Goal: Task Accomplishment & Management: Use online tool/utility

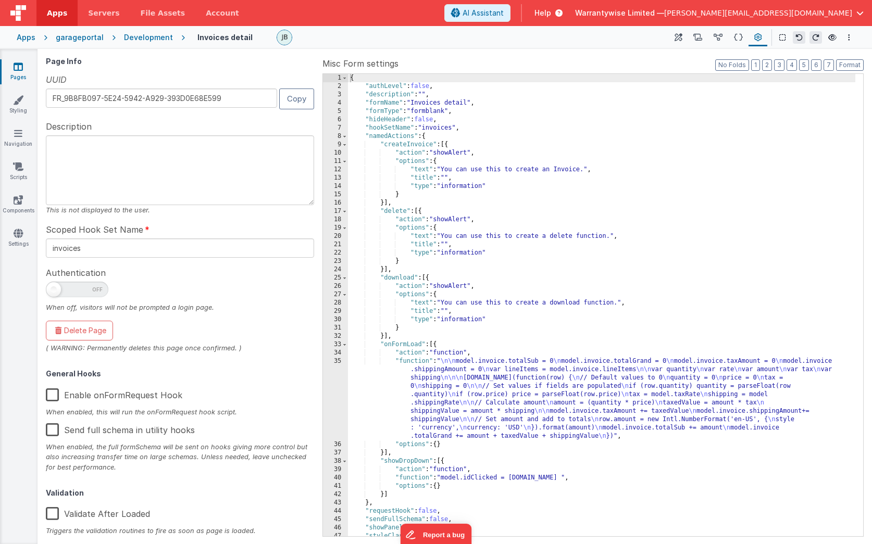
click at [24, 38] on div "Apps" at bounding box center [26, 37] width 19 height 10
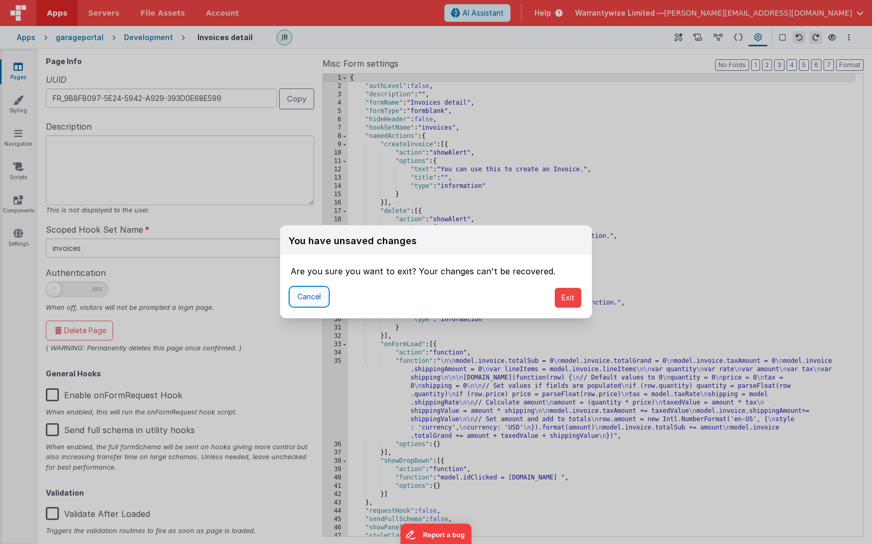
click at [312, 299] on button "Cancel" at bounding box center [309, 297] width 37 height 18
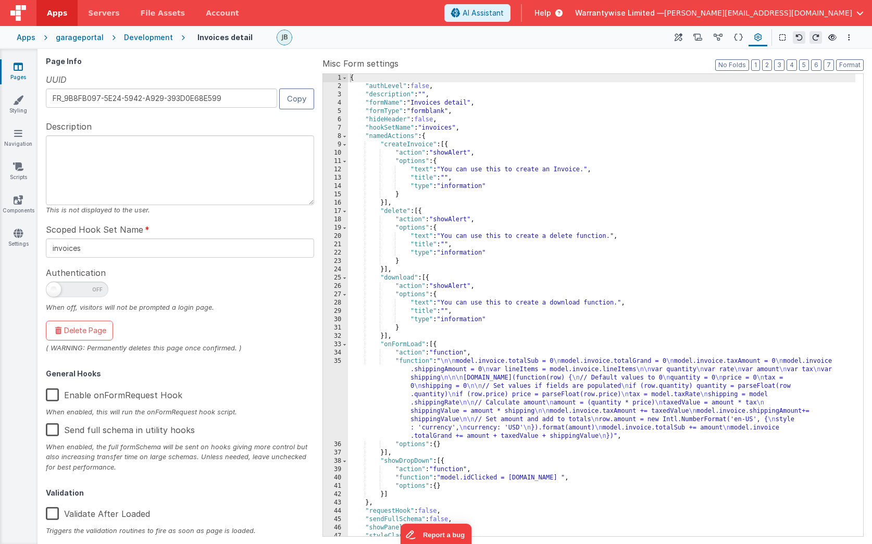
click at [141, 40] on div "Development" at bounding box center [148, 37] width 49 height 10
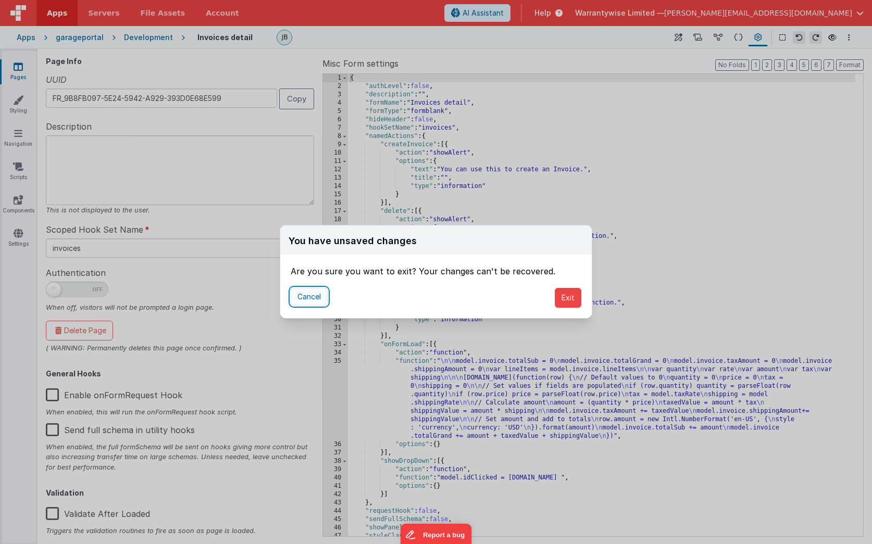
click at [306, 296] on button "Cancel" at bounding box center [309, 297] width 37 height 18
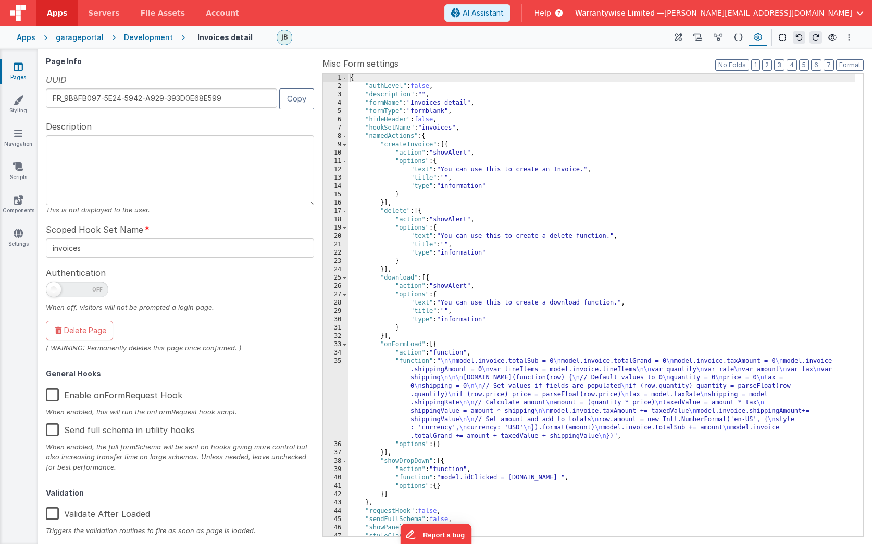
click at [29, 38] on div "Apps" at bounding box center [26, 37] width 19 height 10
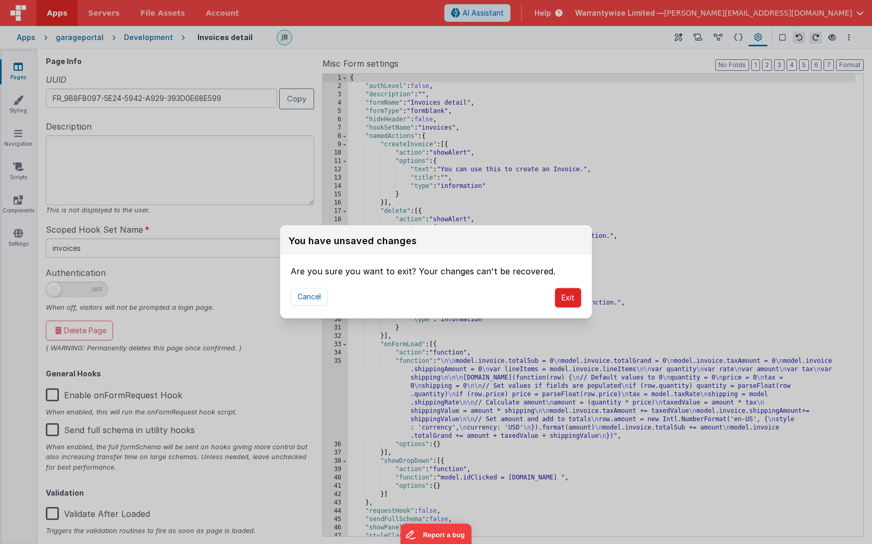
click at [567, 300] on button "Exit" at bounding box center [568, 298] width 27 height 20
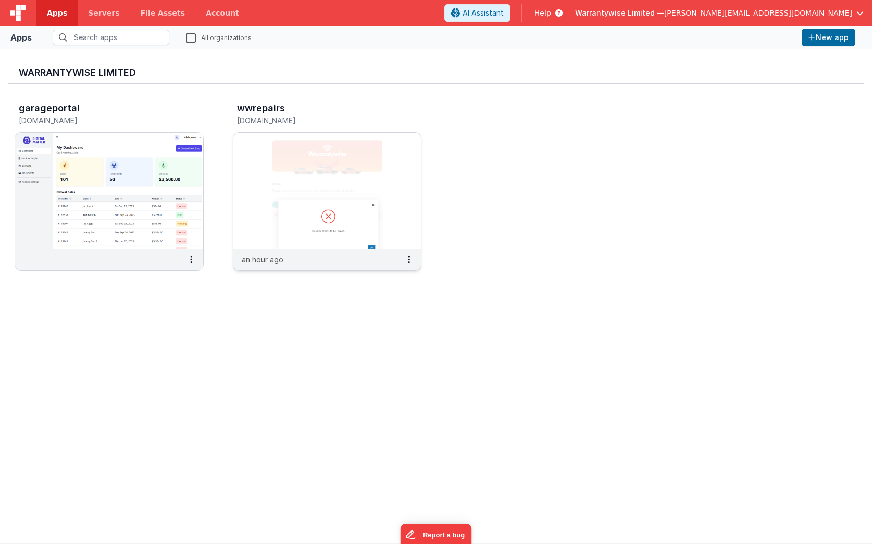
click at [264, 171] on img at bounding box center [327, 191] width 188 height 117
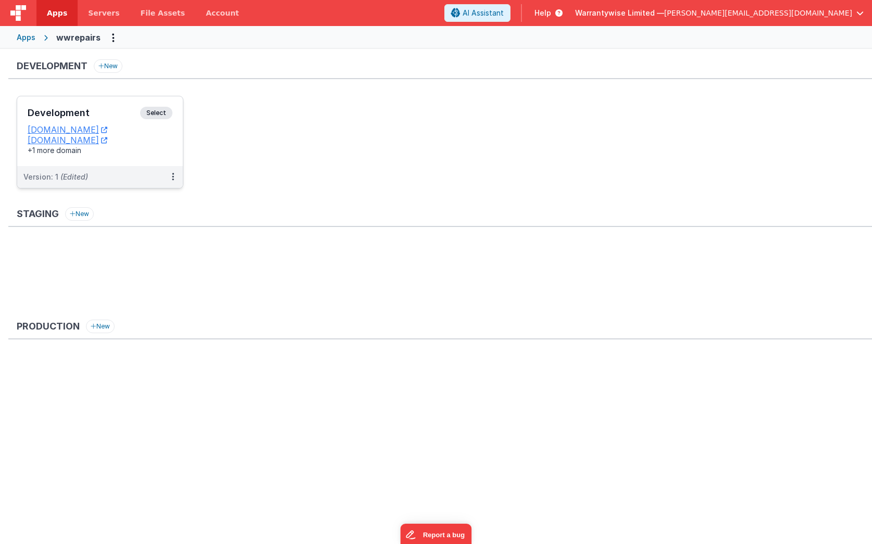
click at [121, 113] on h3 "Development" at bounding box center [84, 113] width 113 height 10
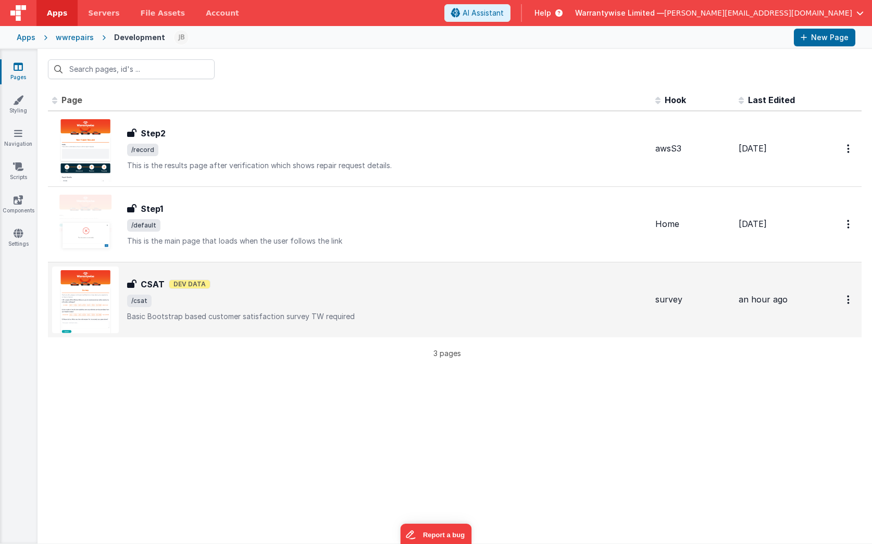
click at [299, 284] on div "CSAT Dev Data" at bounding box center [387, 284] width 520 height 13
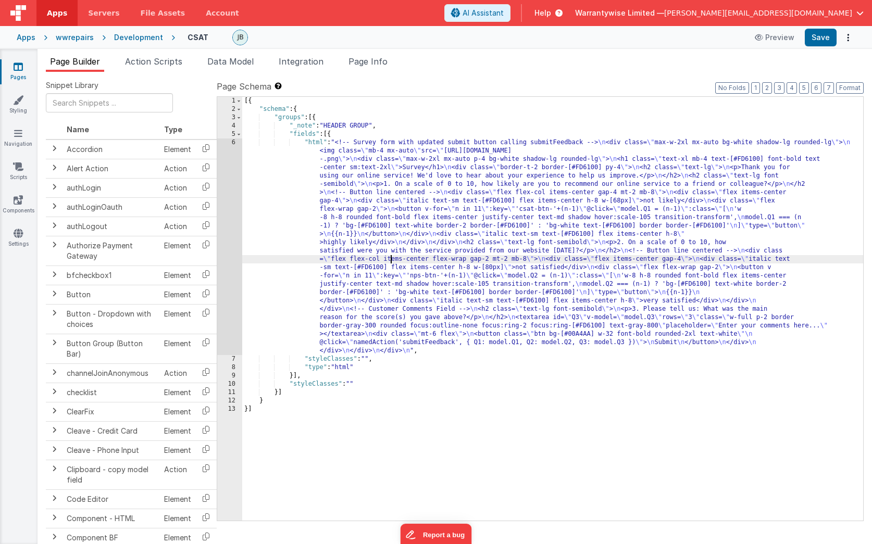
click at [390, 261] on div "[{ "schema" : { "groups" : [{ "_note" : "HEADER GROUP" , "fields" : [{ "html" :…" at bounding box center [552, 317] width 621 height 441
click at [222, 206] on div "6" at bounding box center [229, 247] width 25 height 217
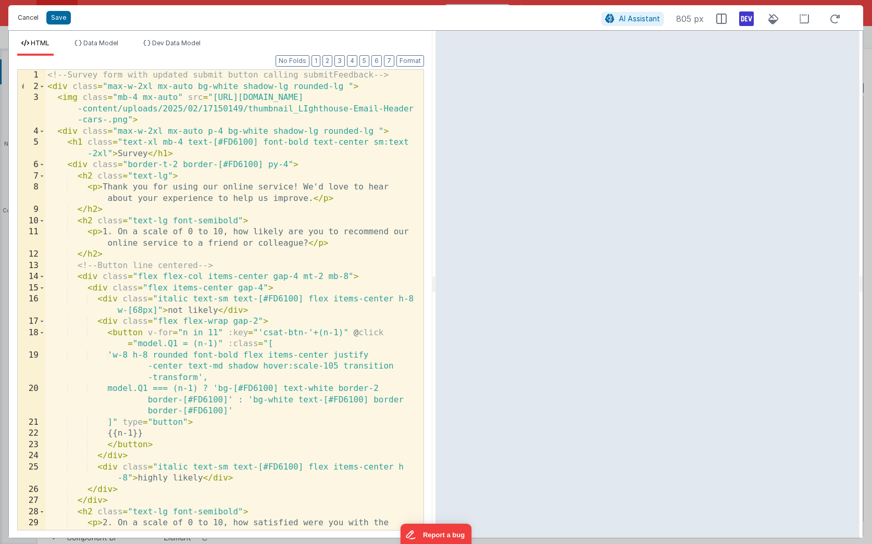
click at [23, 19] on button "Cancel" at bounding box center [28, 17] width 31 height 15
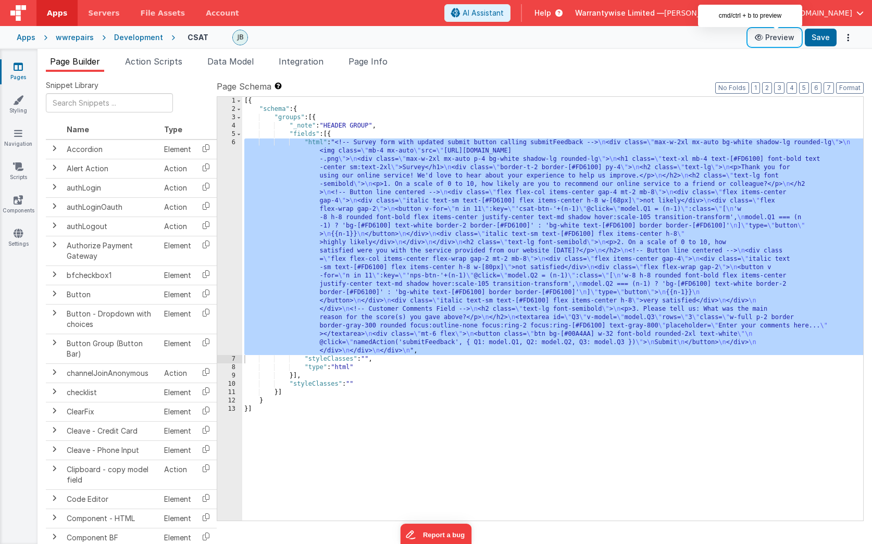
click at [777, 36] on button "Preview" at bounding box center [775, 37] width 52 height 17
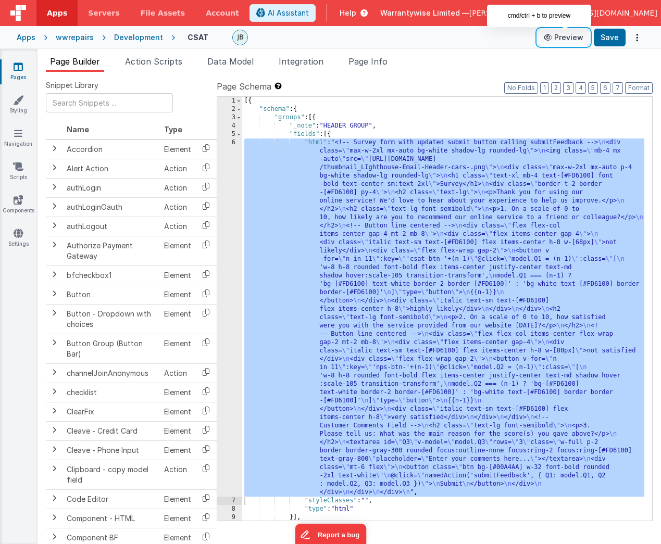
click at [560, 40] on button "Preview" at bounding box center [564, 37] width 52 height 17
click at [504, 225] on div "[{ "schema" : { "groups" : [{ "_note" : "HEADER GROUP" , "fields" : [{ "html" :…" at bounding box center [443, 317] width 402 height 441
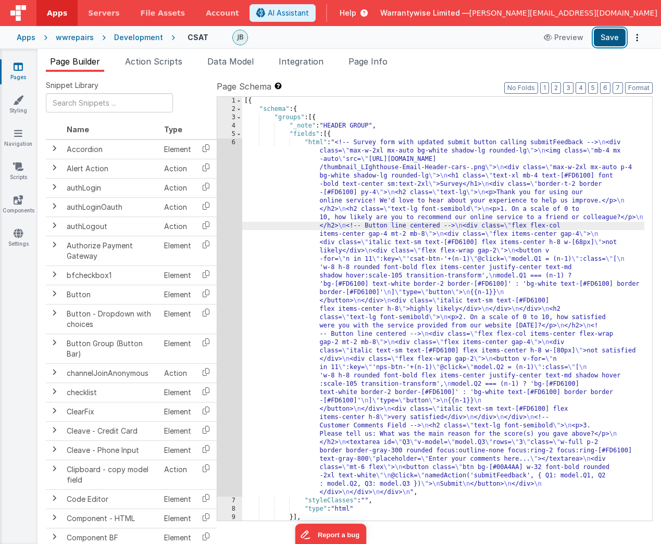
click at [612, 42] on button "Save" at bounding box center [610, 38] width 32 height 18
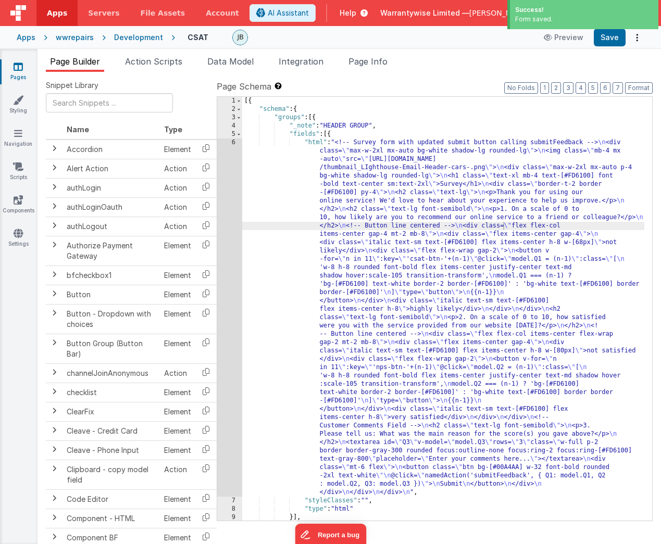
click at [374, 314] on div "[{ "schema" : { "groups" : [{ "_note" : "HEADER GROUP" , "fields" : [{ "html" :…" at bounding box center [443, 317] width 402 height 441
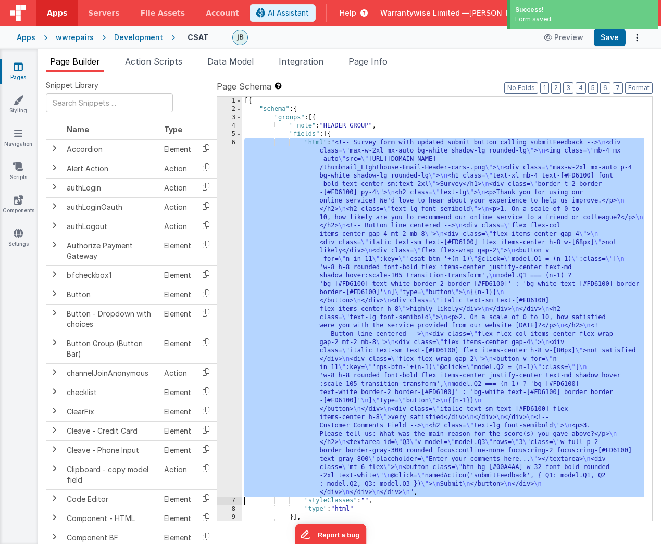
click at [223, 189] on div "6" at bounding box center [229, 318] width 25 height 358
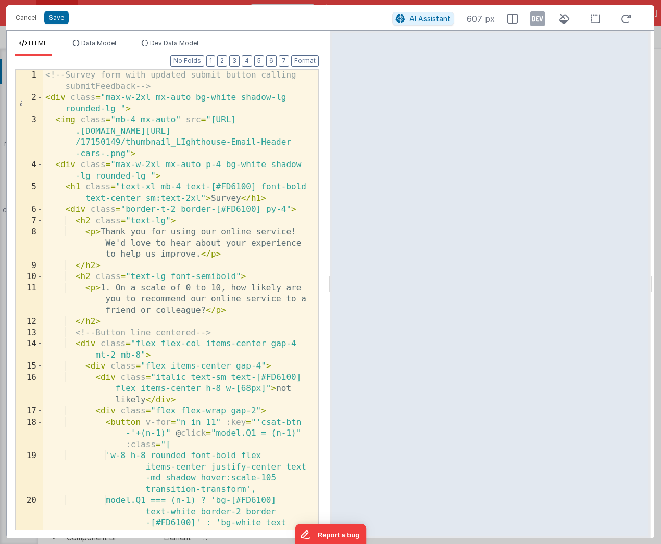
click at [538, 23] on icon at bounding box center [537, 18] width 15 height 17
click at [56, 18] on button "Save" at bounding box center [56, 18] width 24 height 14
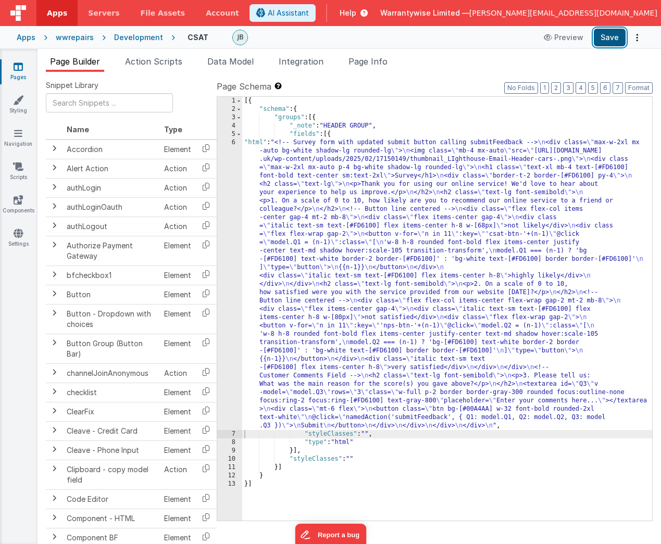
click at [612, 40] on button "Save" at bounding box center [610, 38] width 32 height 18
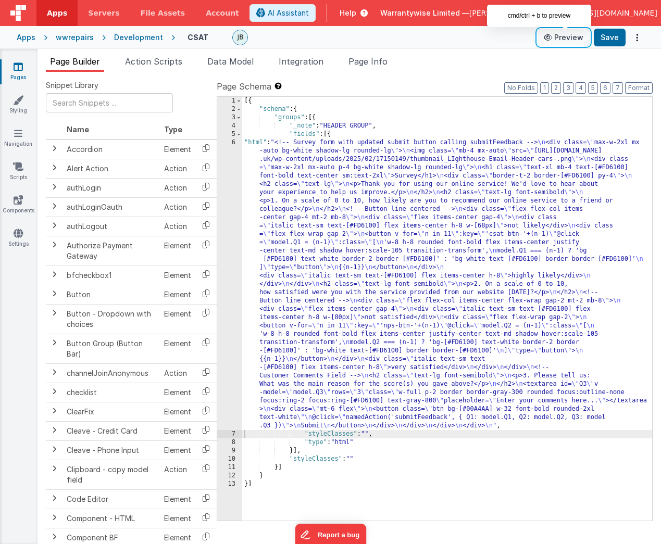
click at [561, 35] on button "Preview" at bounding box center [564, 37] width 52 height 17
click at [331, 283] on div "[{ "schema" : { "groups" : [{ "_note" : "HEADER GROUP" , "fields" : [{ "html" :…" at bounding box center [447, 317] width 410 height 441
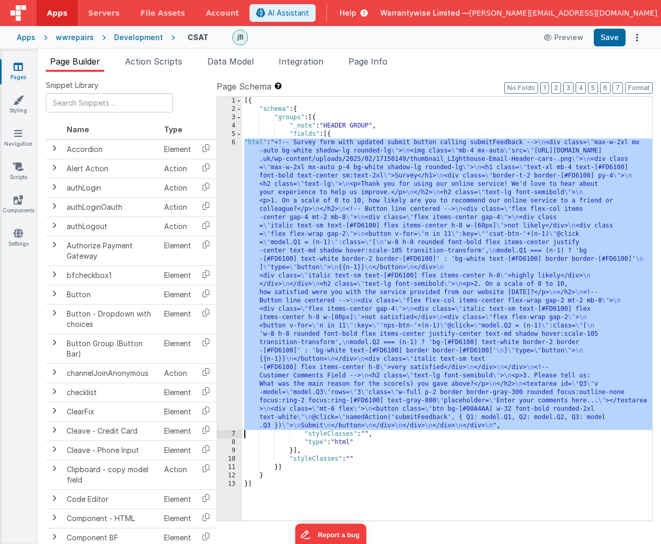
click at [220, 258] on div "6" at bounding box center [229, 285] width 25 height 292
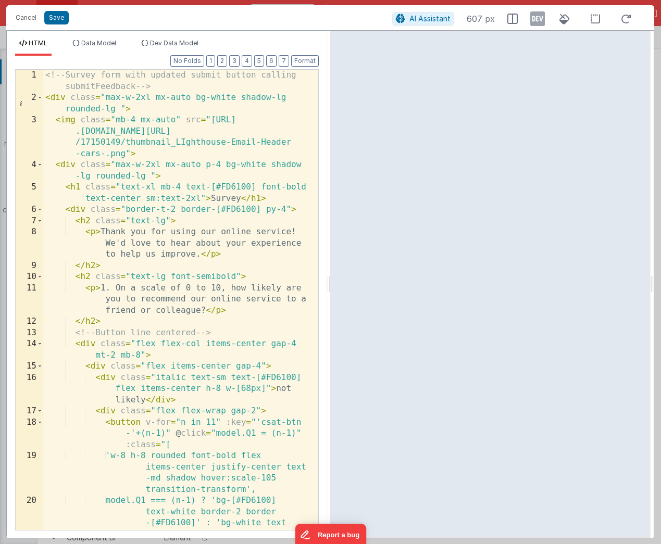
drag, startPoint x: 652, startPoint y: 265, endPoint x: 789, endPoint y: 268, distance: 137.1
click at [661, 268] on html "Cancel Save AI Assistant 607 px HTML Data Model Dev Data Model Format 7 6 5 4 3…" at bounding box center [330, 272] width 661 height 544
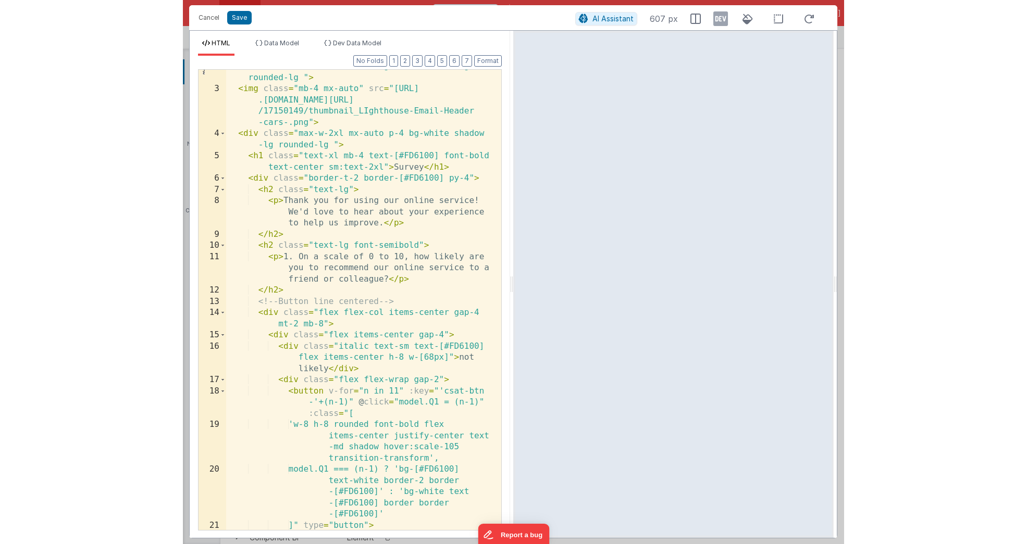
scroll to position [783, 0]
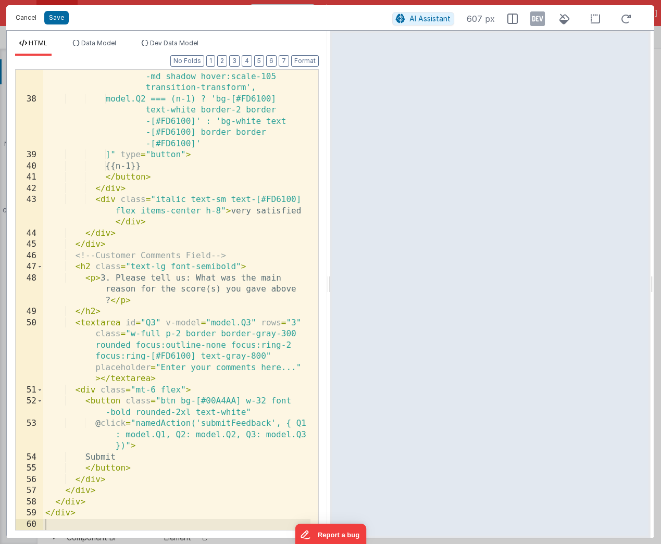
click at [24, 16] on button "Cancel" at bounding box center [25, 17] width 31 height 15
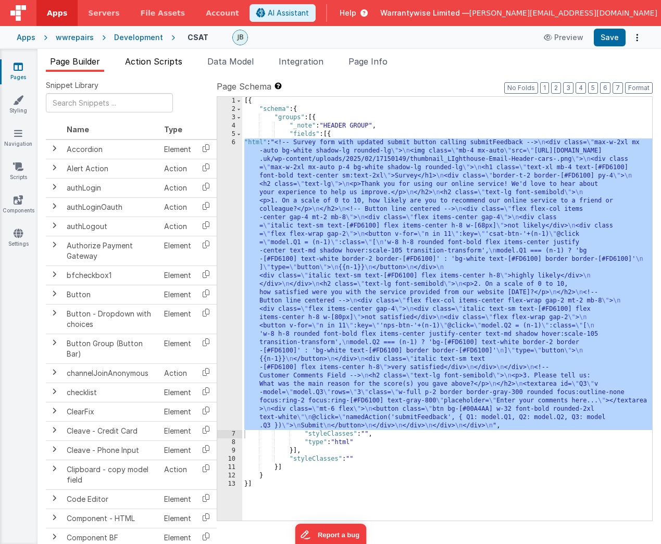
click at [157, 57] on span "Action Scripts" at bounding box center [153, 61] width 57 height 10
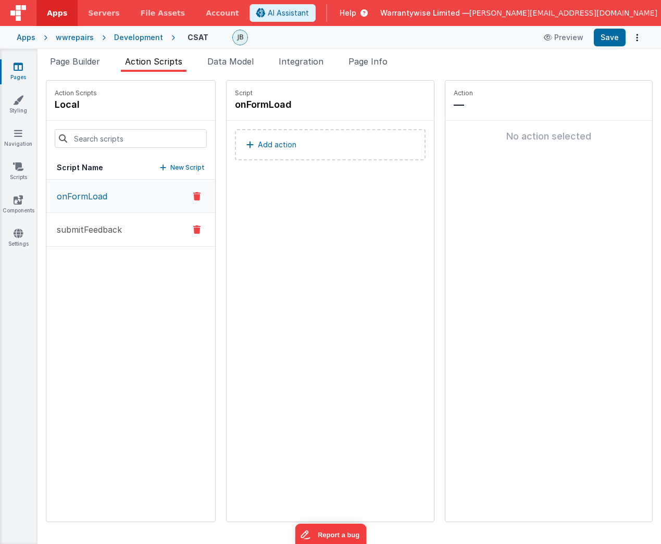
click at [120, 229] on p "submitFeedback" at bounding box center [86, 230] width 71 height 13
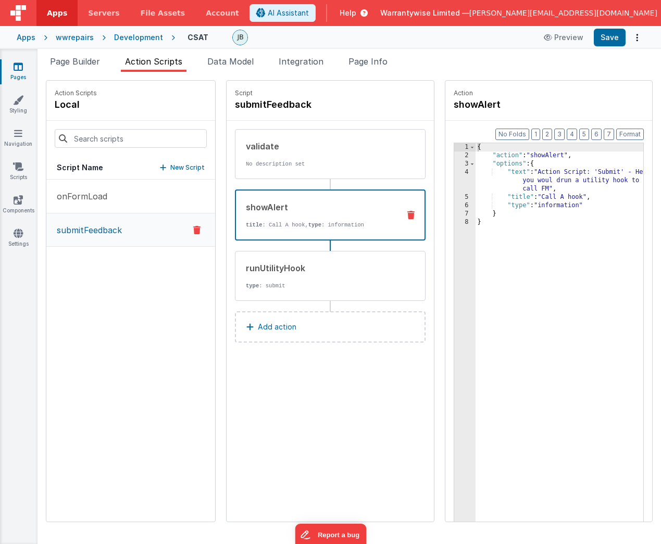
click at [257, 216] on div "showAlert title : Call A hook, type : information" at bounding box center [314, 215] width 157 height 28
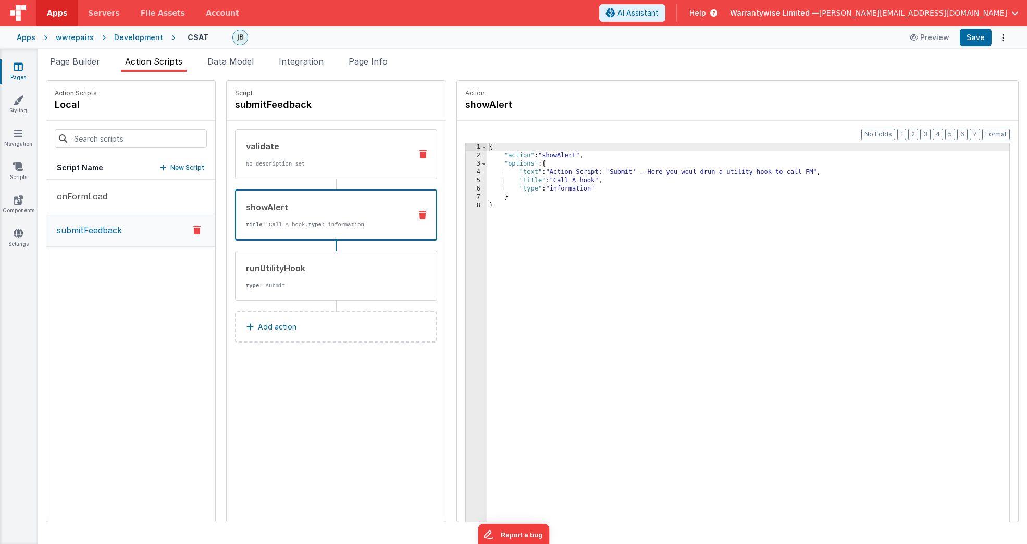
click at [317, 157] on div "validate No description set" at bounding box center [320, 154] width 168 height 28
click at [305, 212] on div "showAlert" at bounding box center [324, 207] width 157 height 13
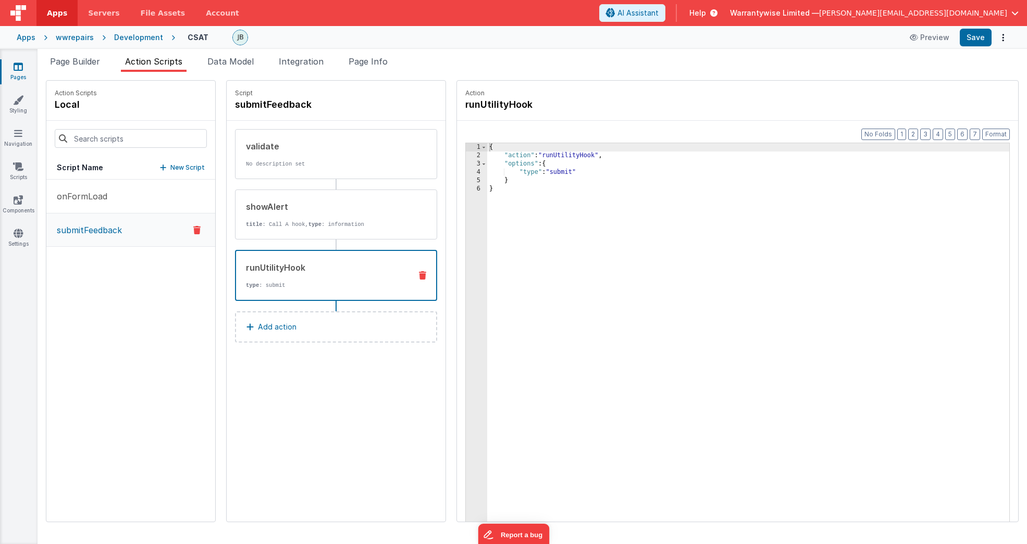
click at [294, 264] on div "runUtilityHook" at bounding box center [324, 268] width 157 height 13
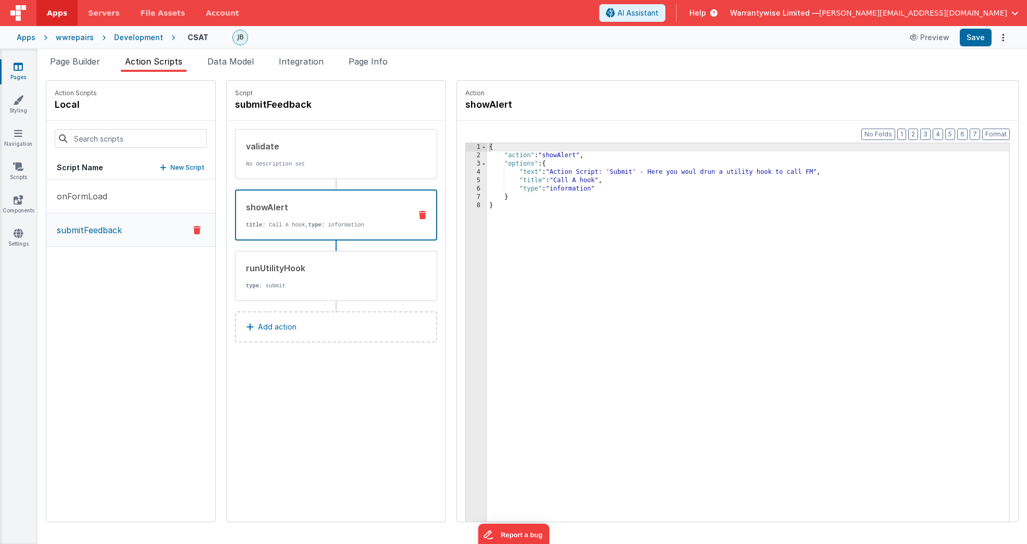
click at [276, 208] on div "showAlert" at bounding box center [324, 207] width 157 height 13
click at [677, 170] on div "{ "action" : "showAlert" , "options" : { "text" : "Action Script: 'Submit' - He…" at bounding box center [763, 357] width 553 height 428
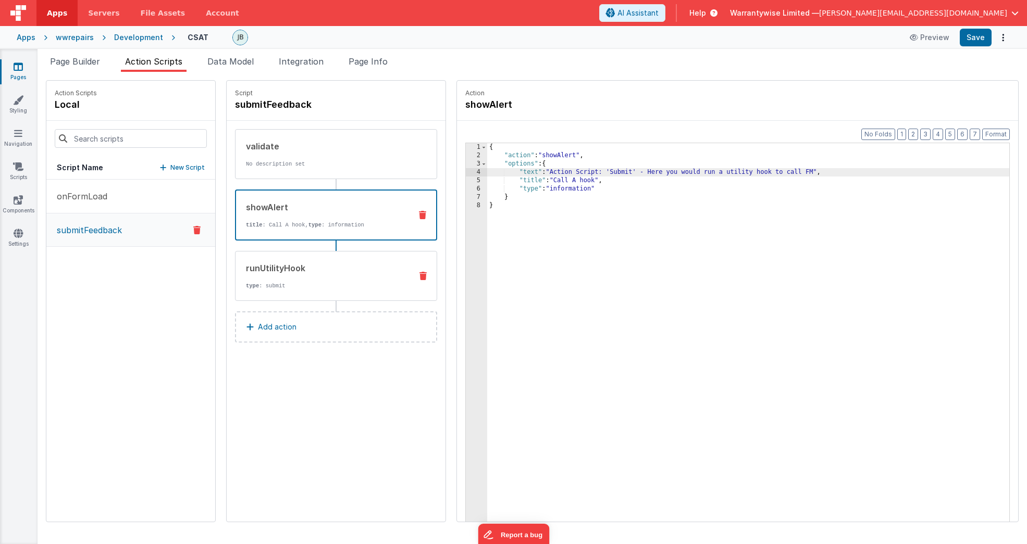
click at [300, 273] on div "runUtilityHook" at bounding box center [324, 268] width 157 height 13
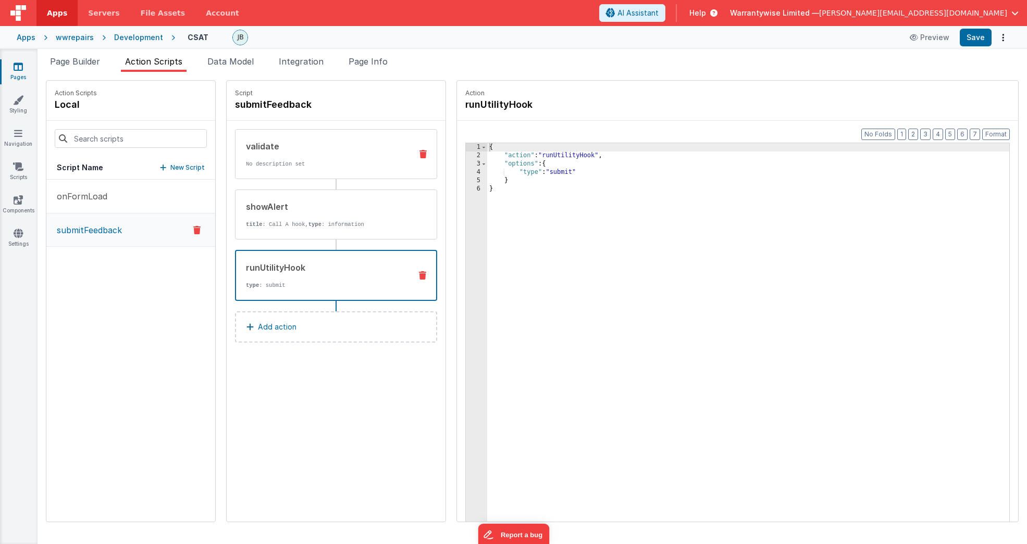
click at [296, 168] on div "validate No description set" at bounding box center [336, 154] width 202 height 50
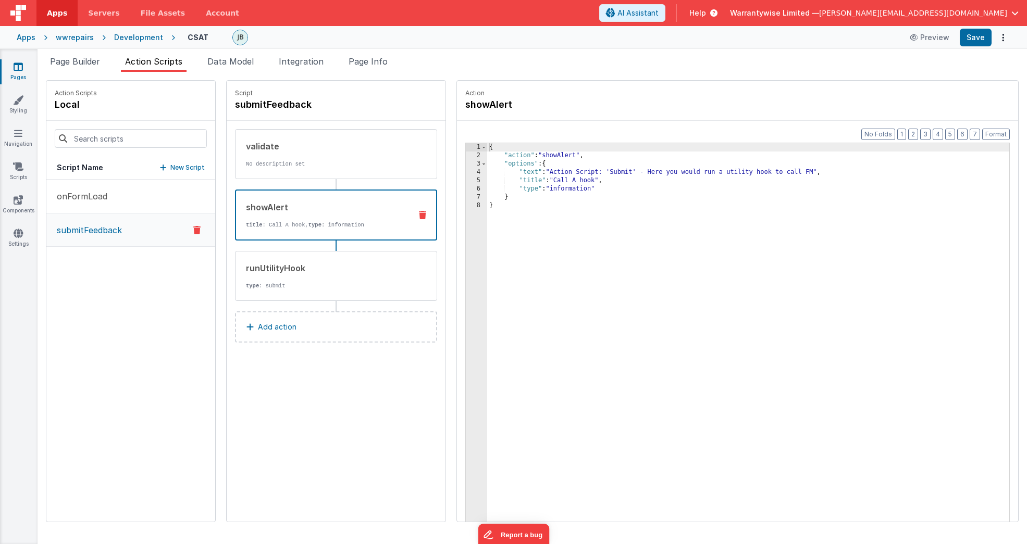
click at [293, 209] on div "showAlert" at bounding box center [324, 207] width 157 height 13
click at [419, 216] on icon at bounding box center [422, 215] width 7 height 8
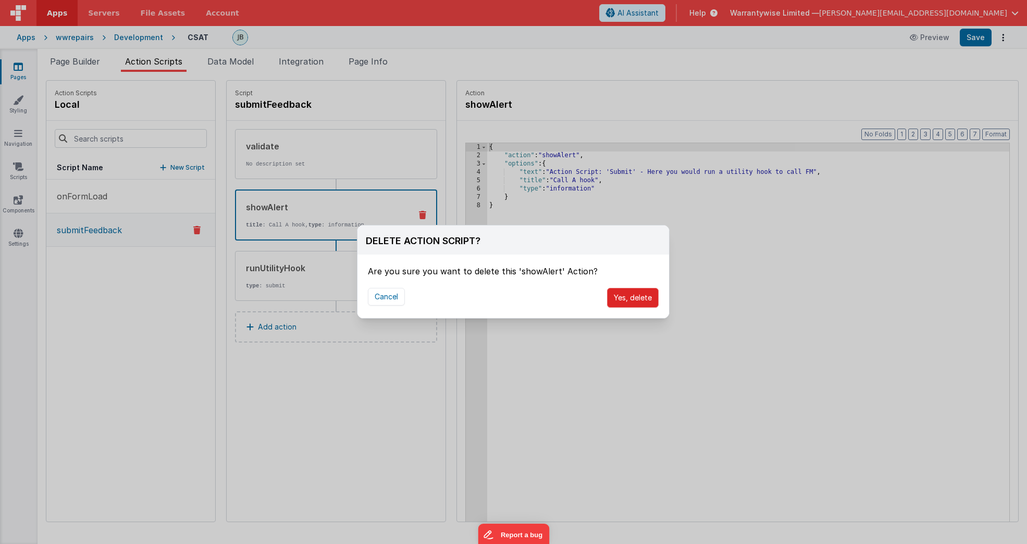
click at [626, 298] on button "Yes, delete" at bounding box center [633, 298] width 52 height 20
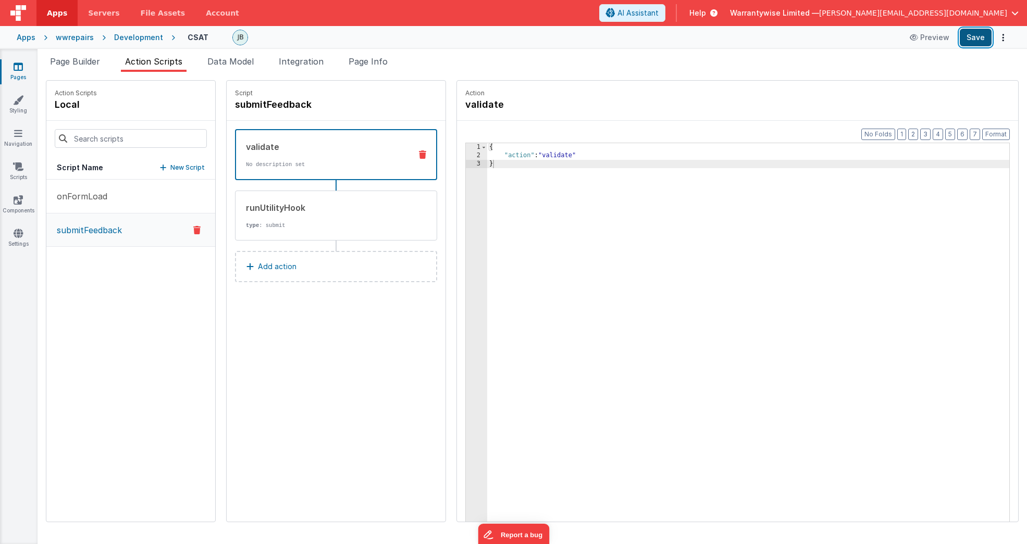
click at [872, 36] on button "Save" at bounding box center [976, 38] width 32 height 18
click at [872, 37] on button "Preview" at bounding box center [929, 37] width 52 height 17
click at [120, 35] on div "Development" at bounding box center [138, 37] width 49 height 10
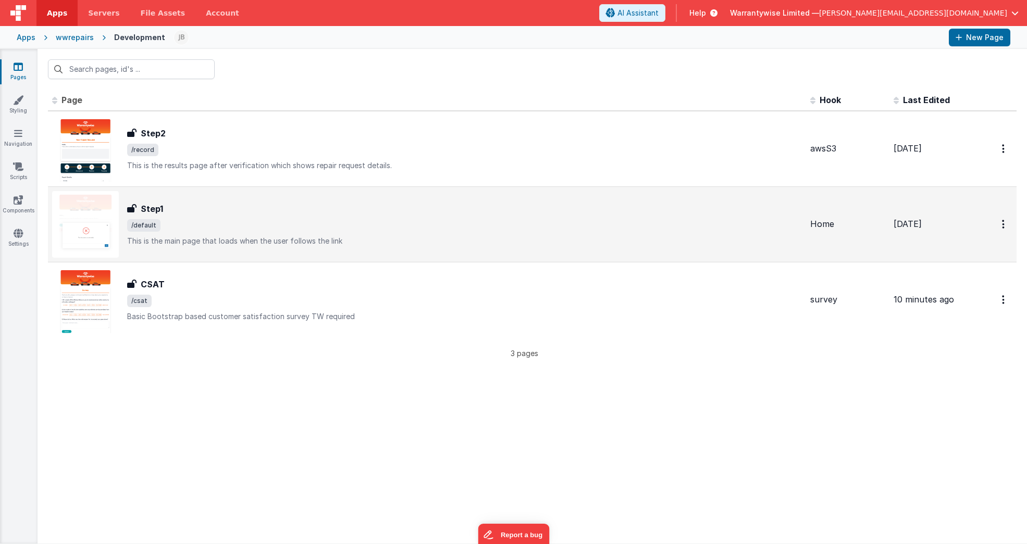
click at [321, 226] on span "/default" at bounding box center [464, 225] width 675 height 13
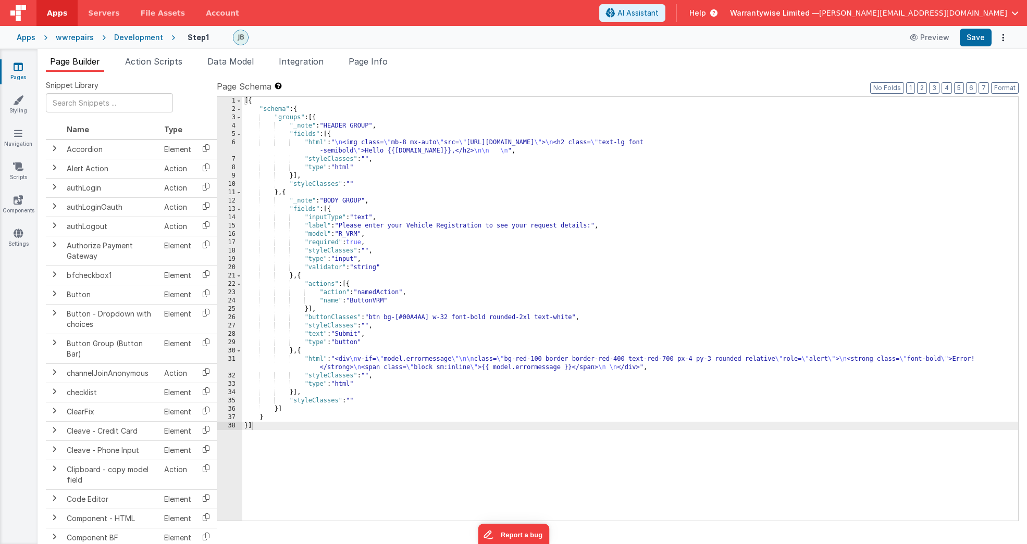
click at [360, 219] on div "[{ "schema" : { "groups" : [{ "_note" : "HEADER GROUP" , "fields" : [{ "html" :…" at bounding box center [630, 317] width 776 height 441
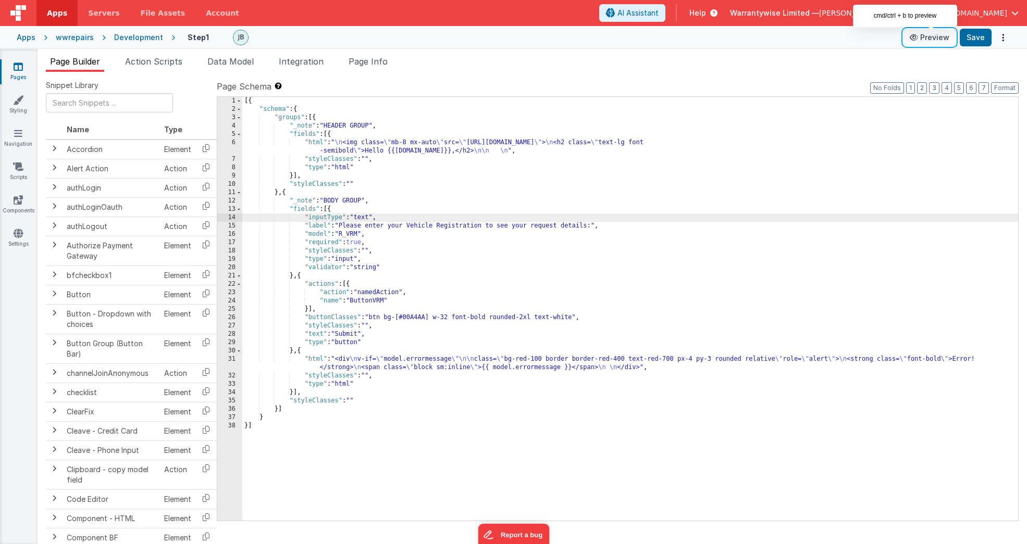
click at [872, 39] on button "Preview" at bounding box center [929, 37] width 52 height 17
click at [158, 62] on span "Action Scripts" at bounding box center [153, 61] width 57 height 10
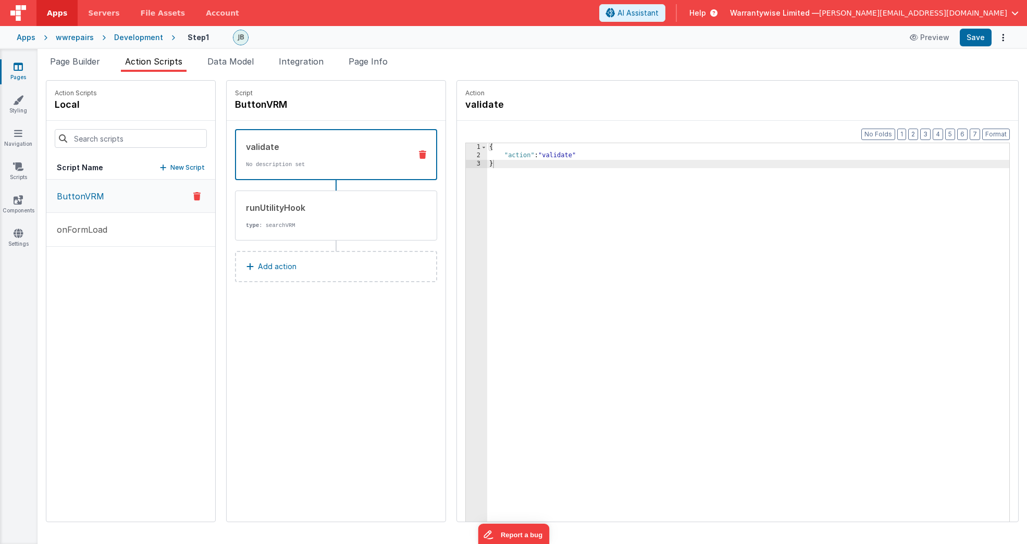
click at [278, 167] on p "No description set" at bounding box center [324, 164] width 157 height 8
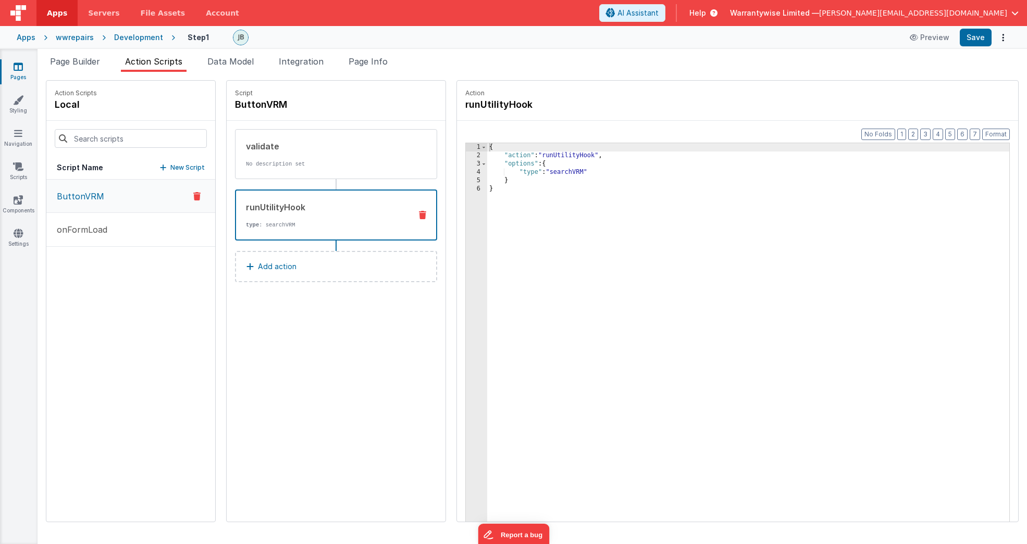
click at [291, 209] on div "runUtilityHook" at bounding box center [324, 207] width 157 height 13
click at [80, 227] on p "onFormLoad" at bounding box center [79, 230] width 57 height 13
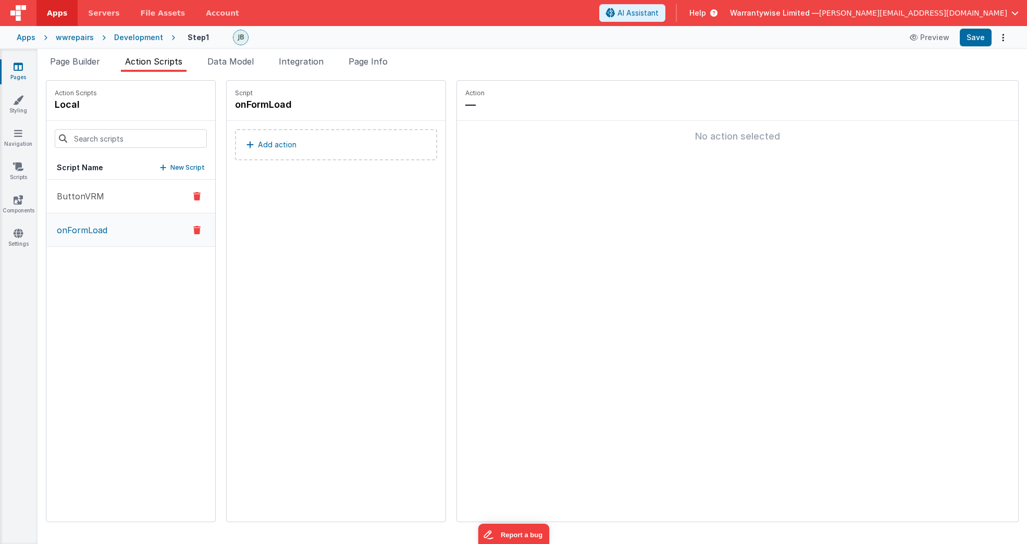
click at [80, 198] on p "ButtonVRM" at bounding box center [78, 196] width 54 height 13
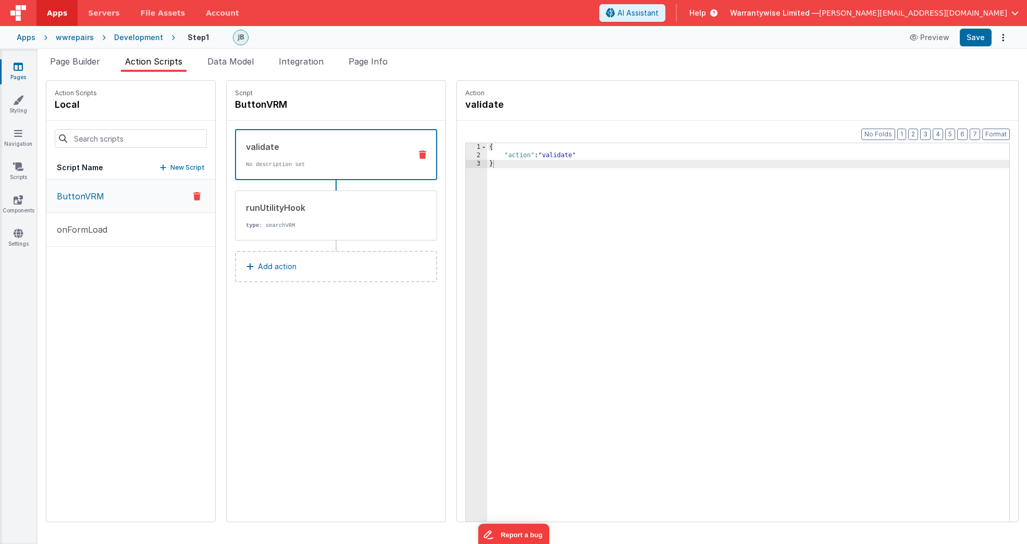
click at [143, 40] on div "Development" at bounding box center [138, 37] width 49 height 10
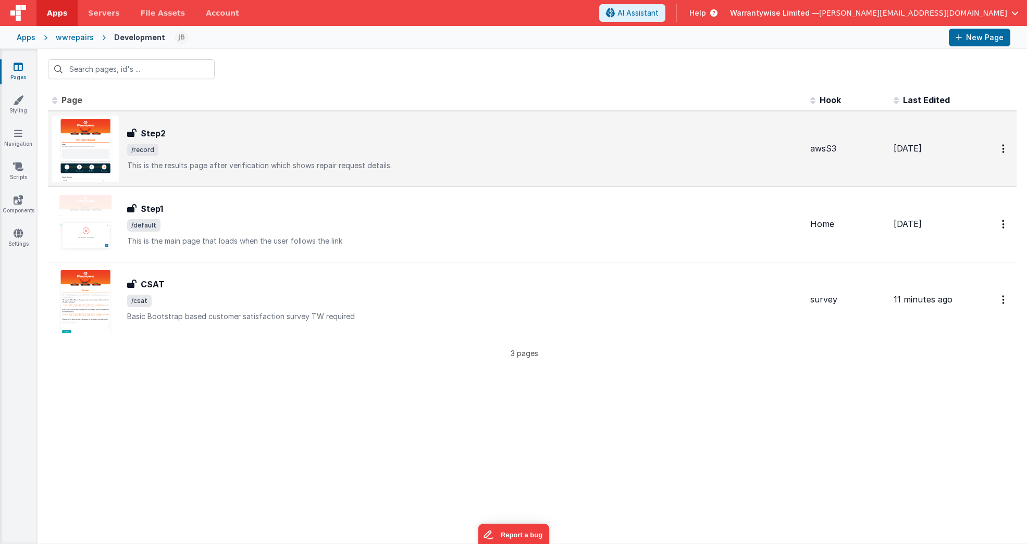
click at [221, 130] on div "Step2" at bounding box center [464, 133] width 675 height 13
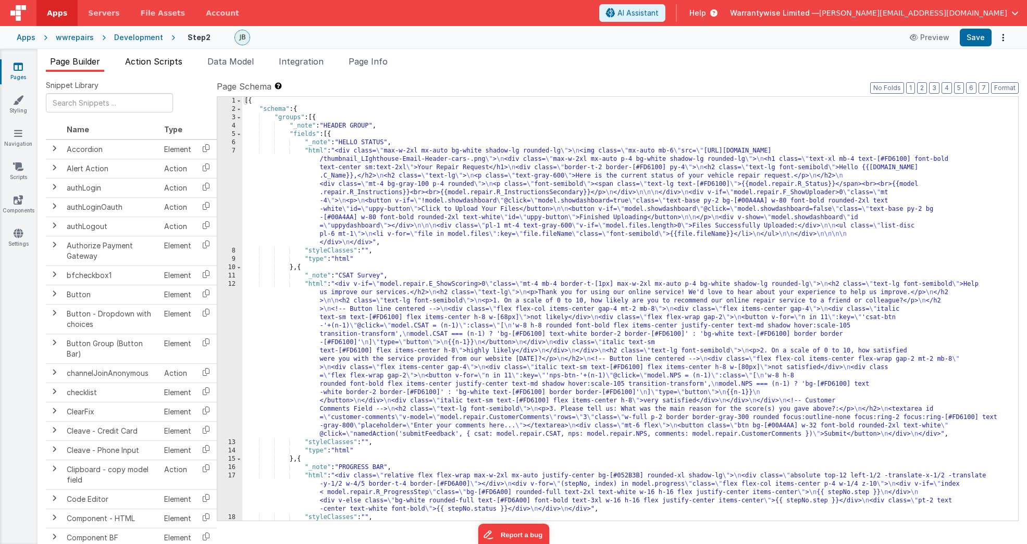
click at [162, 60] on span "Action Scripts" at bounding box center [153, 61] width 57 height 10
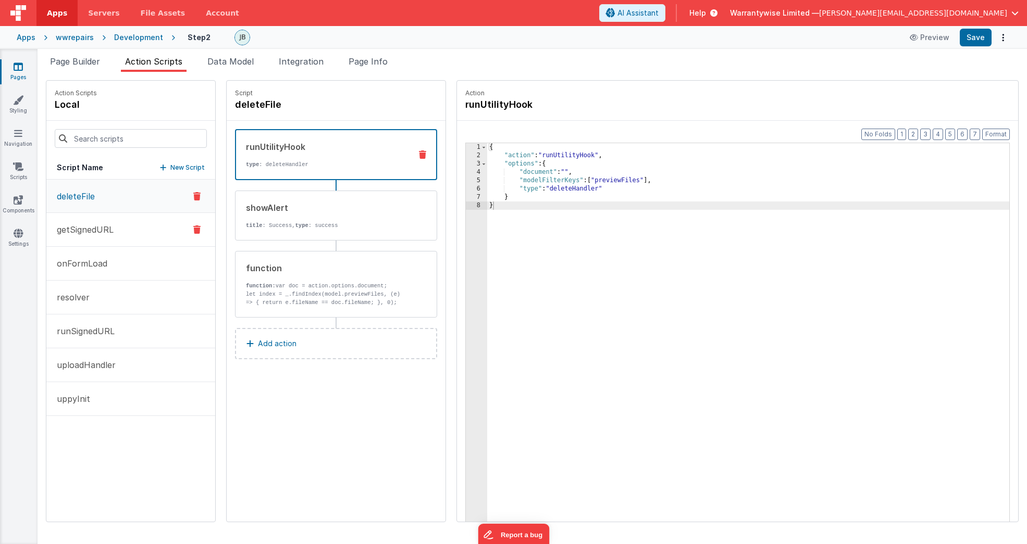
click at [79, 231] on p "getSignedURL" at bounding box center [82, 230] width 63 height 13
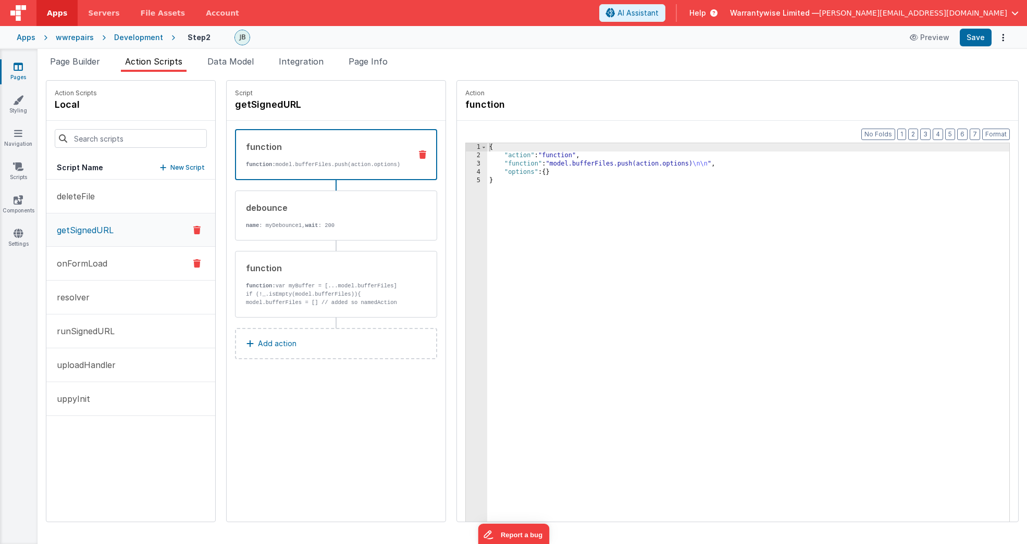
click at [80, 267] on p "onFormLoad" at bounding box center [79, 263] width 57 height 13
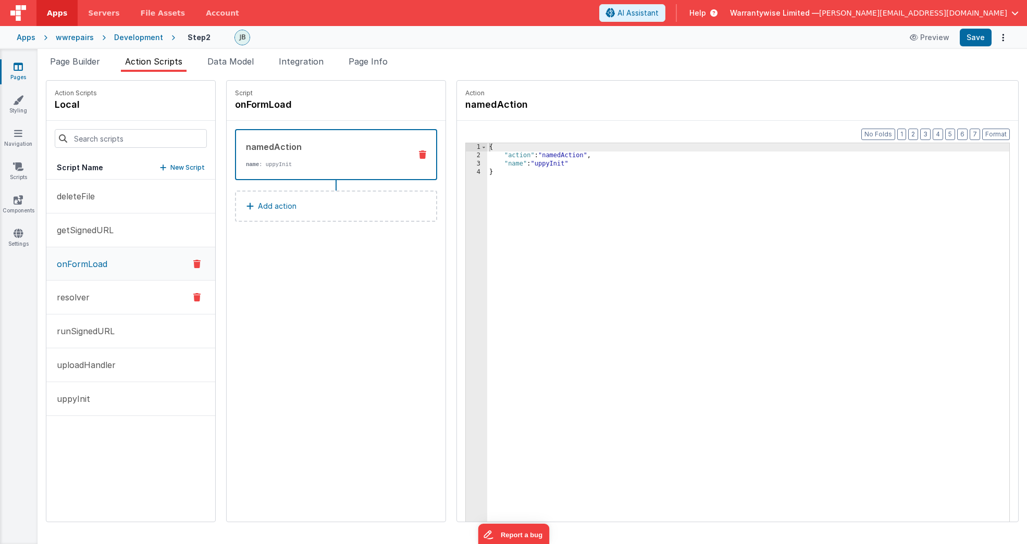
click at [80, 302] on p "resolver" at bounding box center [70, 297] width 39 height 13
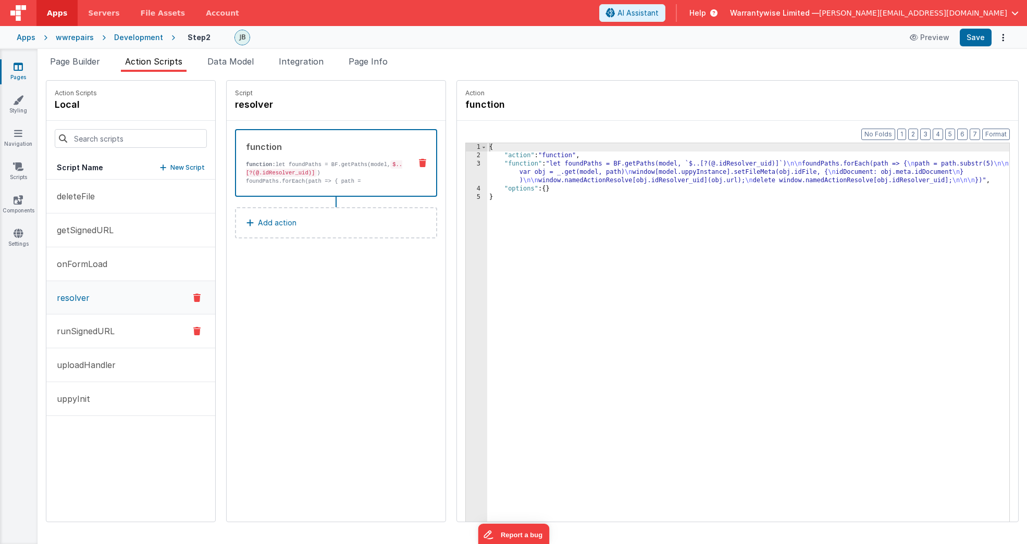
click at [71, 325] on p "runSignedURL" at bounding box center [83, 331] width 64 height 13
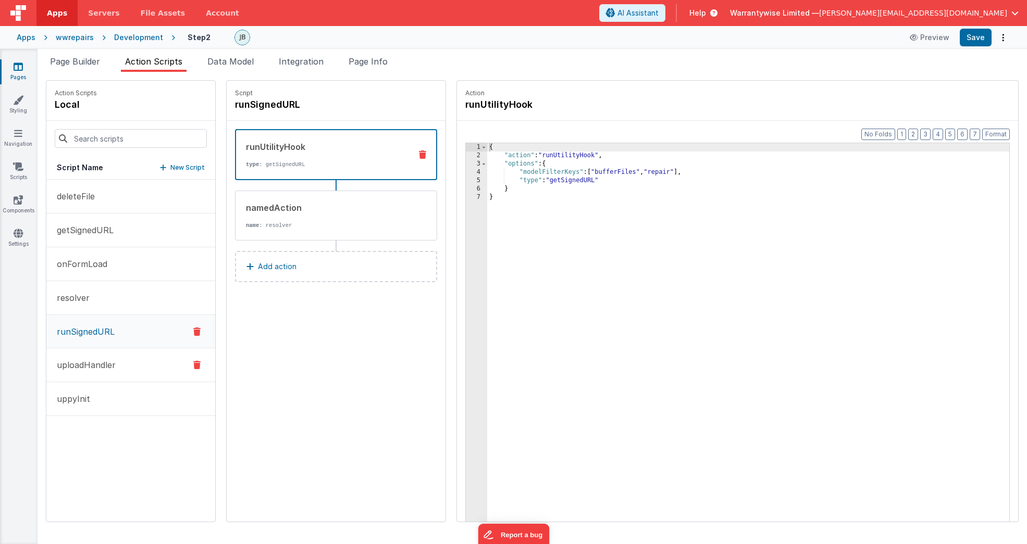
click at [74, 370] on p "uploadHandler" at bounding box center [83, 365] width 65 height 13
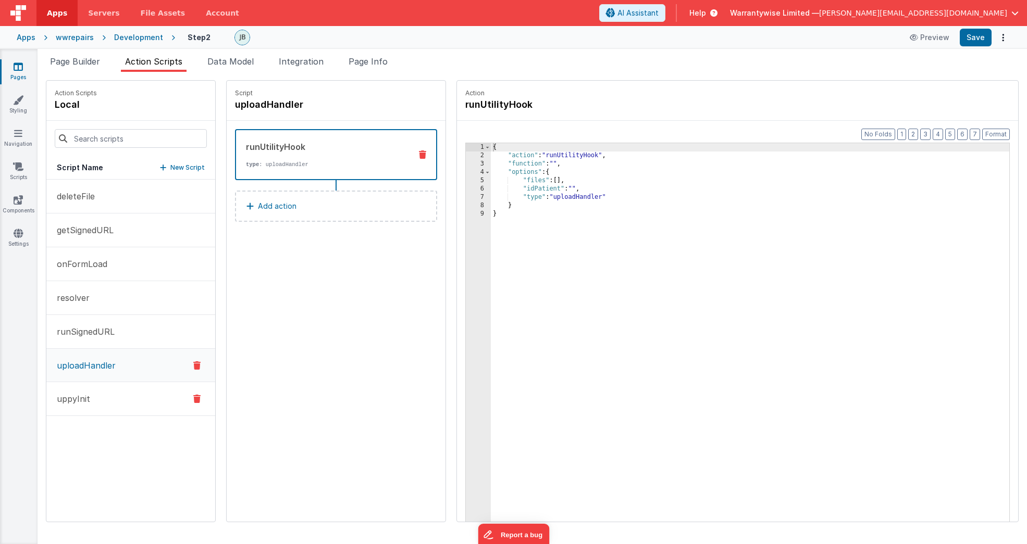
click at [66, 401] on p "uppyInit" at bounding box center [71, 399] width 40 height 13
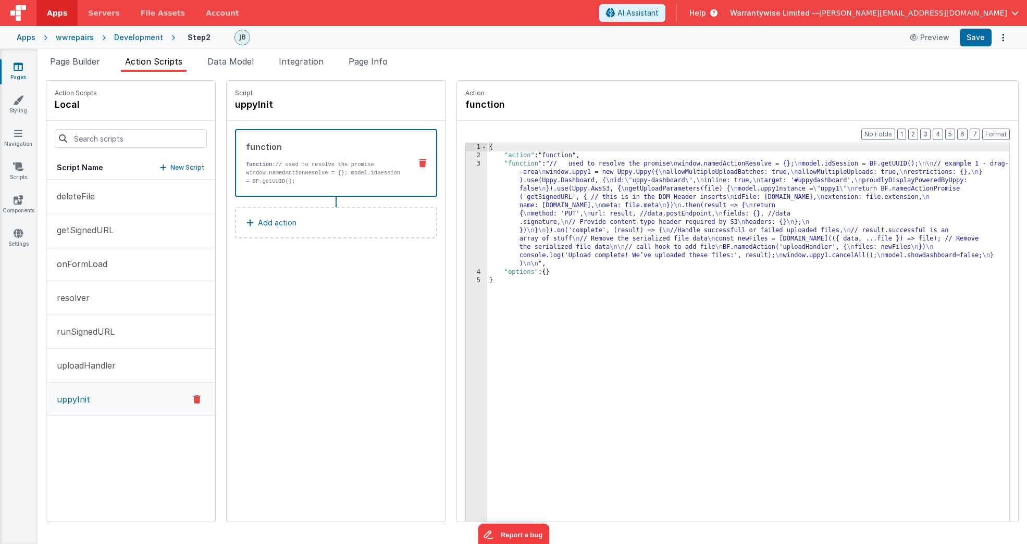
click at [139, 38] on div "Development" at bounding box center [138, 37] width 49 height 10
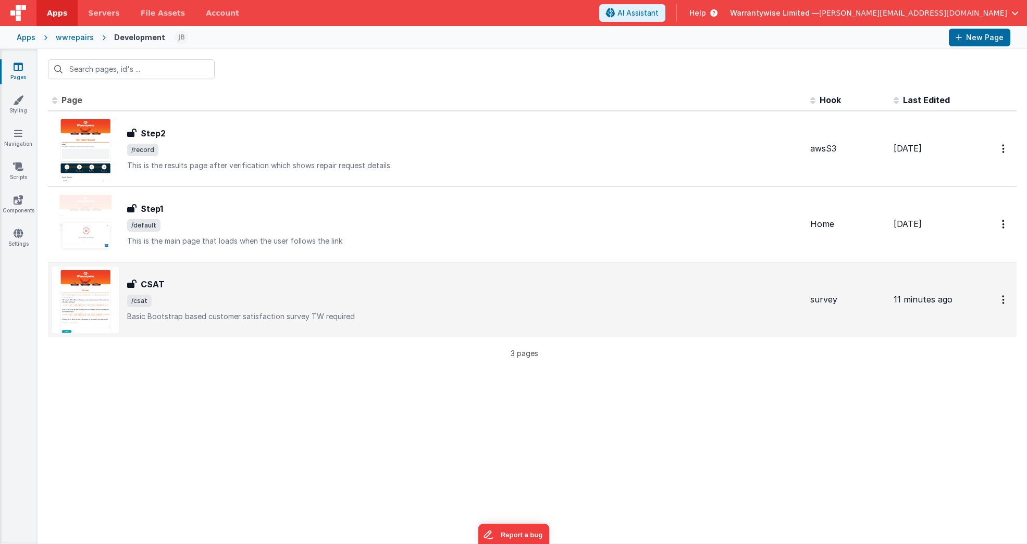
click at [232, 295] on span "/csat" at bounding box center [464, 301] width 675 height 13
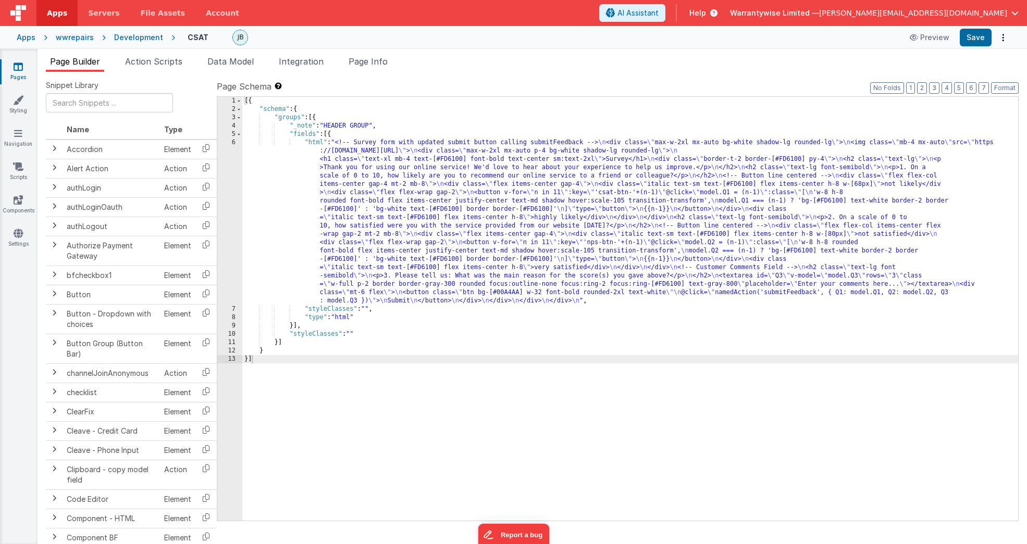
click at [126, 39] on div "Development" at bounding box center [138, 37] width 49 height 10
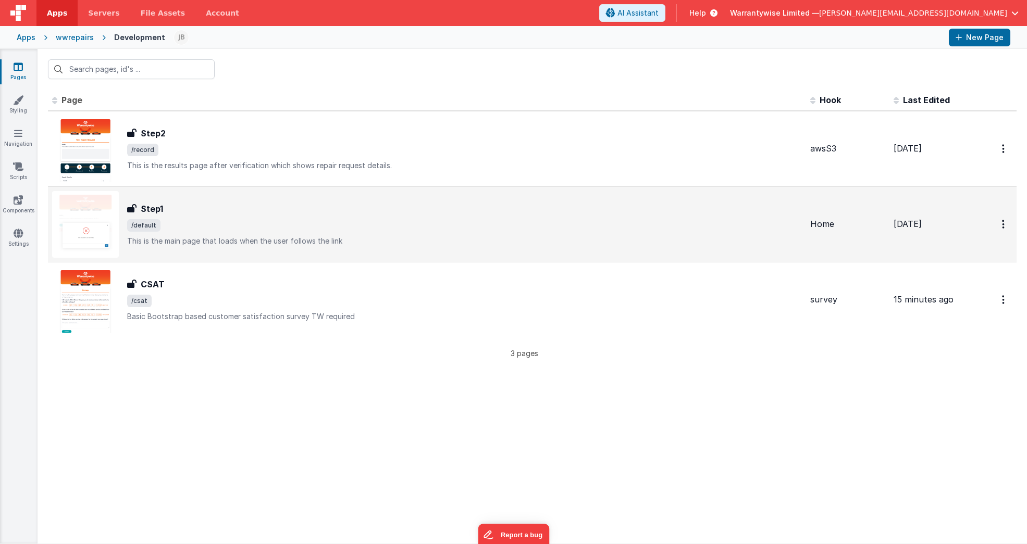
click at [238, 236] on p "This is the main page that loads when the user follows the link" at bounding box center [464, 241] width 675 height 10
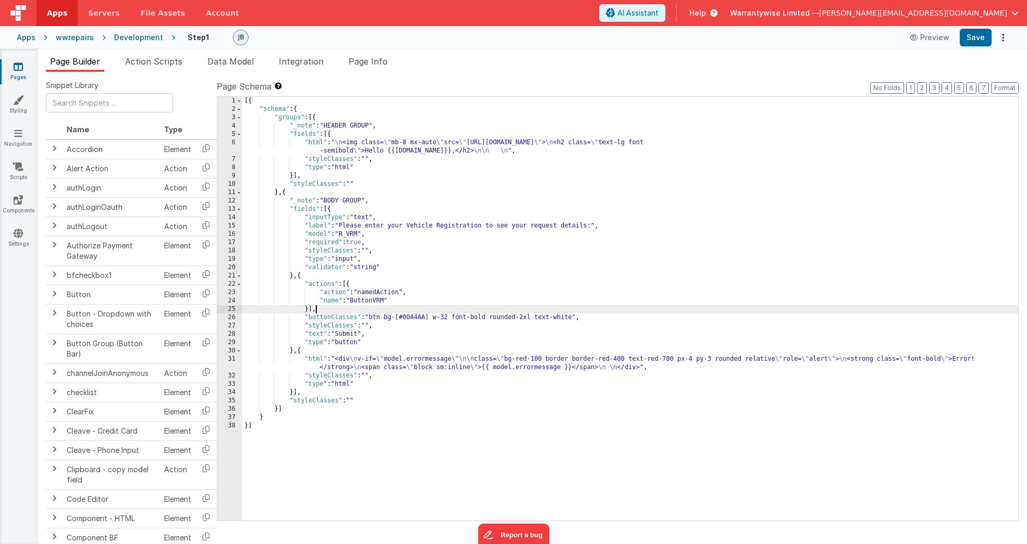
click at [321, 310] on div "[{ "schema" : { "groups" : [{ "_note" : "HEADER GROUP" , "fields" : [{ "html" :…" at bounding box center [630, 317] width 776 height 441
click at [159, 65] on span "Action Scripts" at bounding box center [153, 61] width 57 height 10
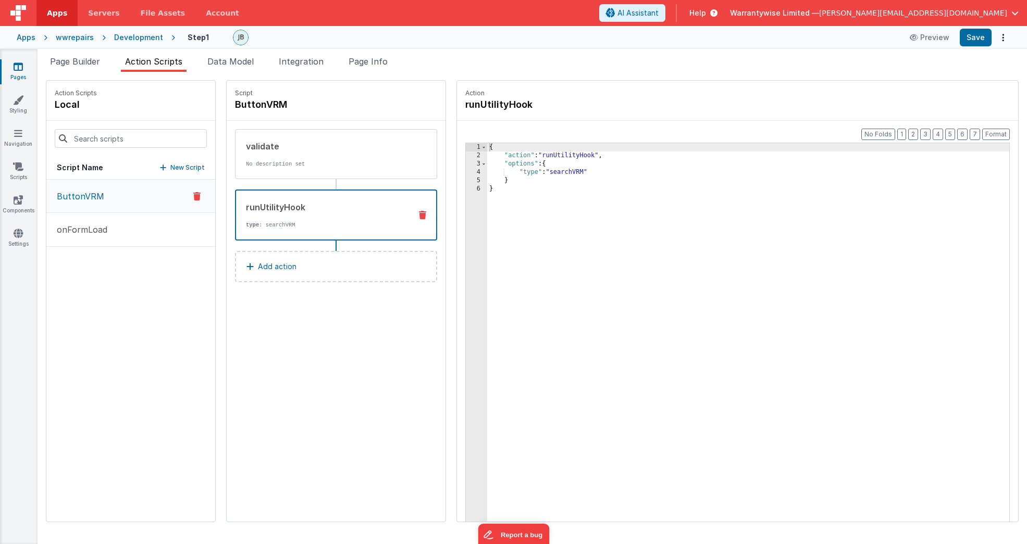
click at [279, 215] on div "runUtilityHook type : searchVRM" at bounding box center [319, 215] width 167 height 28
click at [138, 36] on div "Development" at bounding box center [138, 37] width 49 height 10
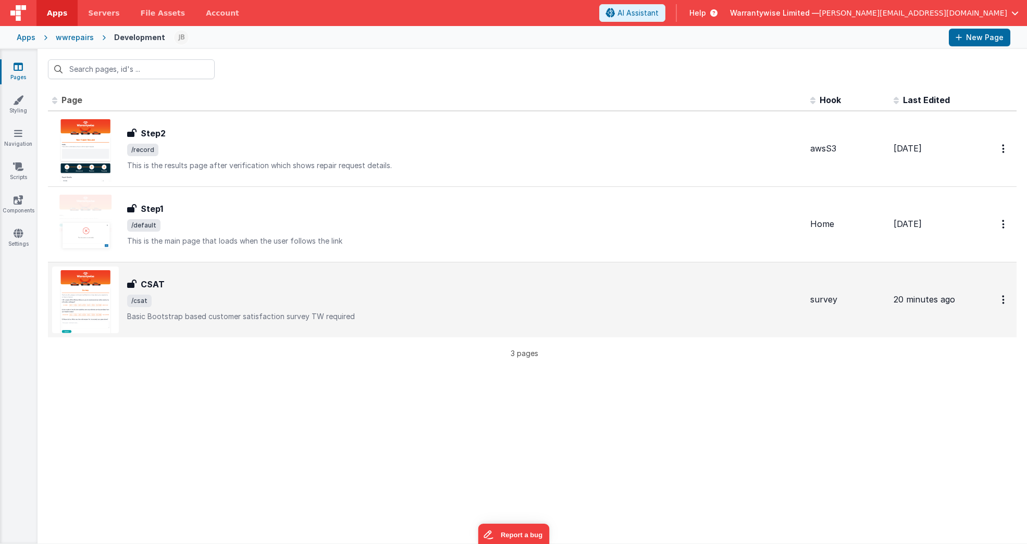
click at [217, 291] on div "CSAT CSAT /csat Basic Bootstrap based customer satisfaction survey TW required" at bounding box center [464, 300] width 675 height 44
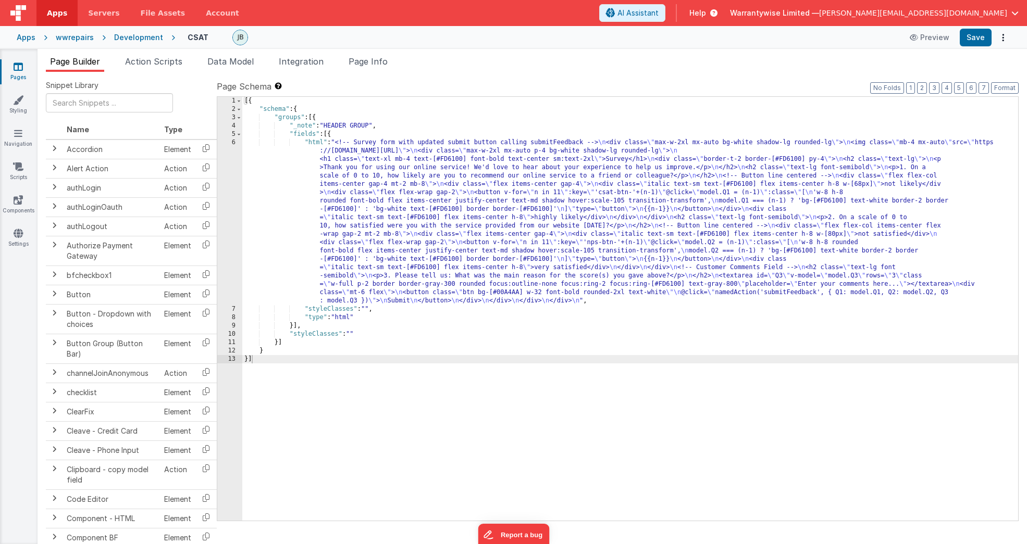
click at [364, 196] on div "[{ "schema" : { "groups" : [{ "_note" : "HEADER GROUP" , "fields" : [{ "html" :…" at bounding box center [630, 317] width 776 height 441
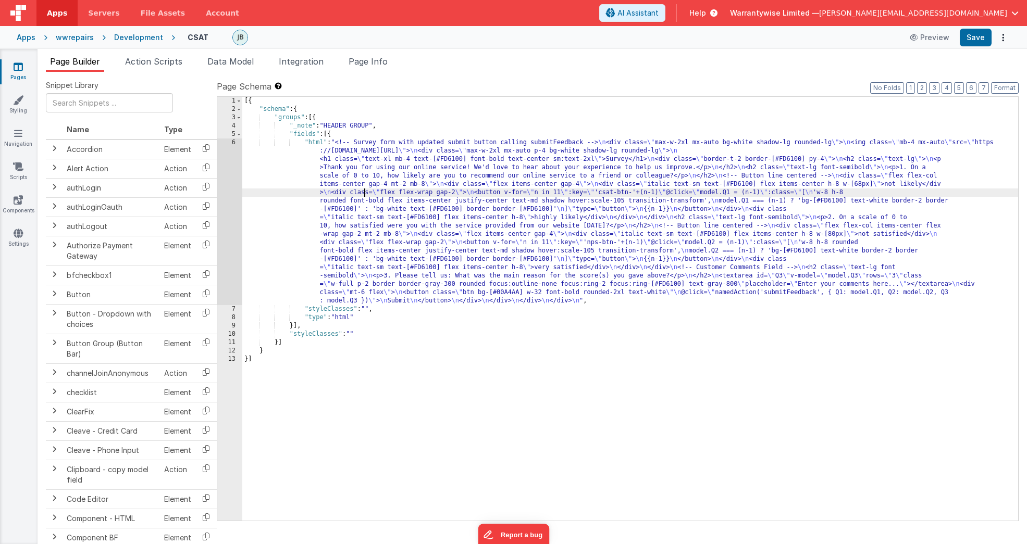
click at [224, 174] on div "6" at bounding box center [229, 222] width 25 height 167
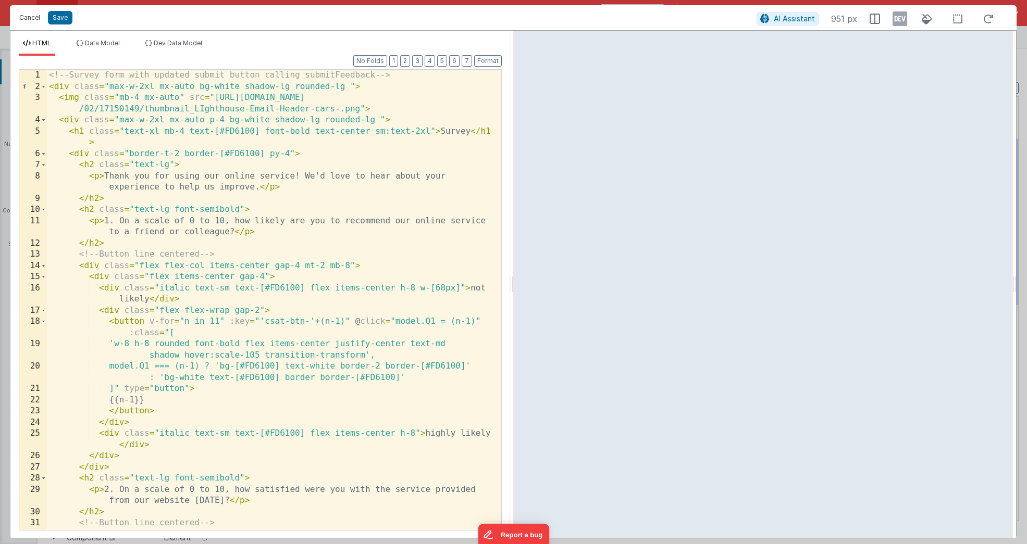
click at [31, 19] on button "Cancel" at bounding box center [29, 17] width 31 height 15
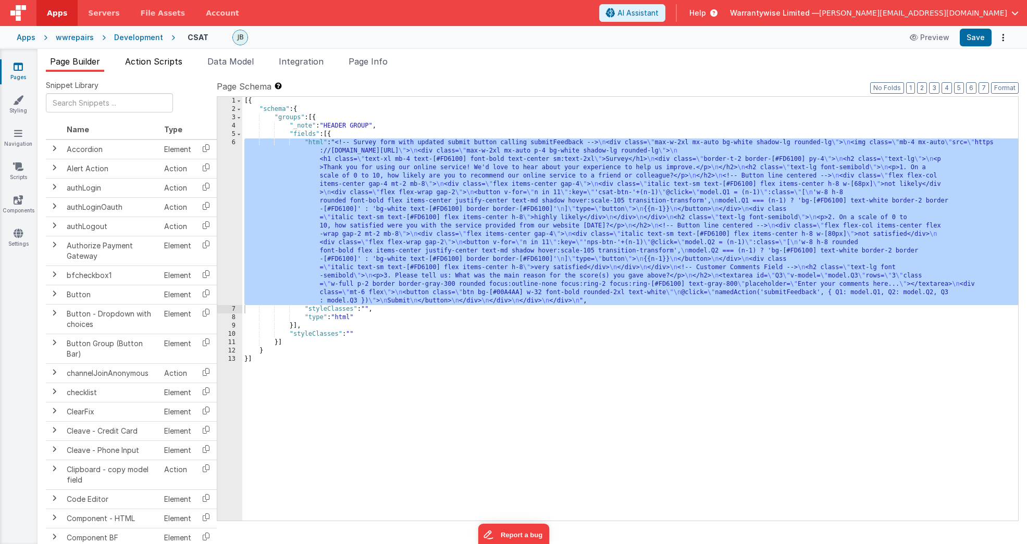
click at [175, 63] on span "Action Scripts" at bounding box center [153, 61] width 57 height 10
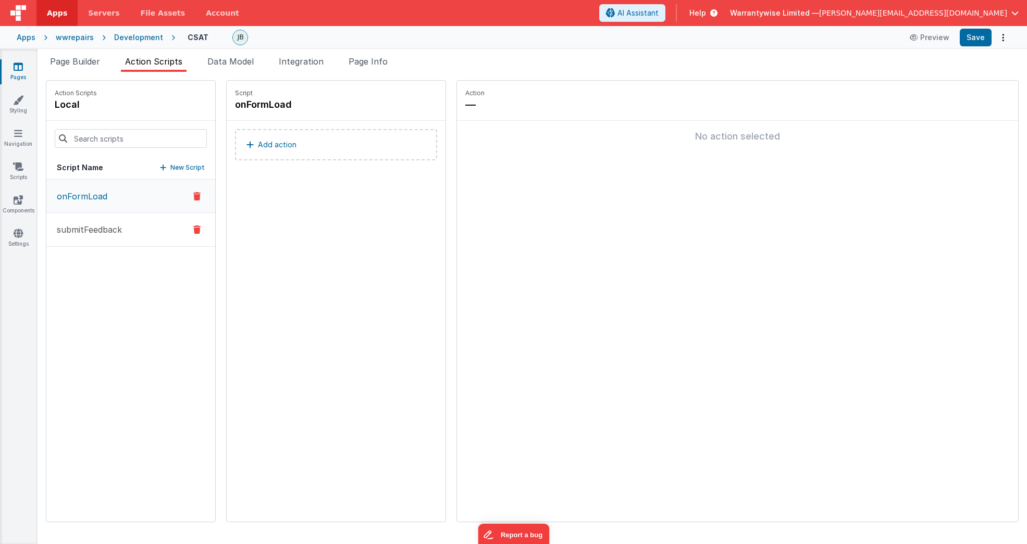
click at [107, 233] on p "submitFeedback" at bounding box center [86, 230] width 71 height 13
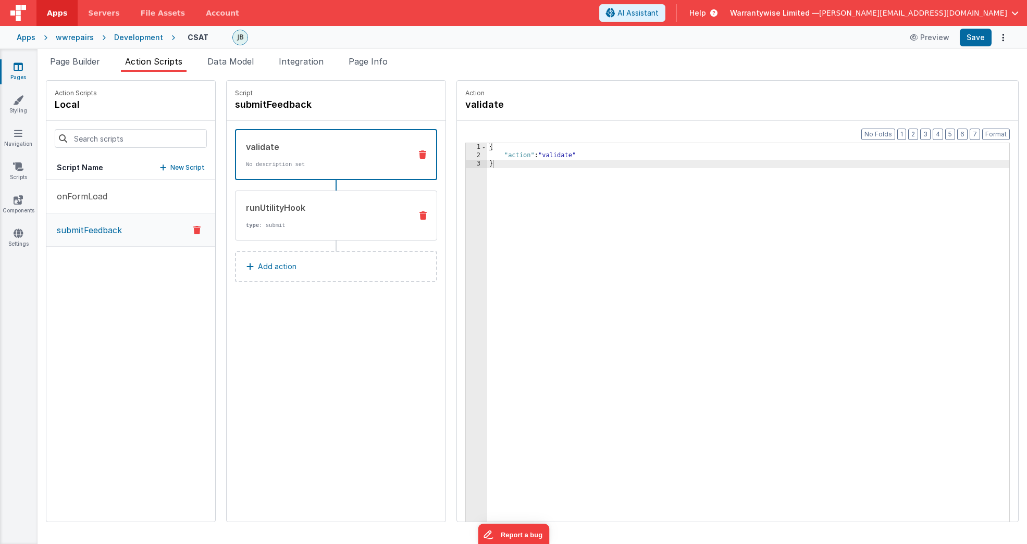
click at [236, 215] on div "runUtilityHook type : submit" at bounding box center [320, 216] width 168 height 28
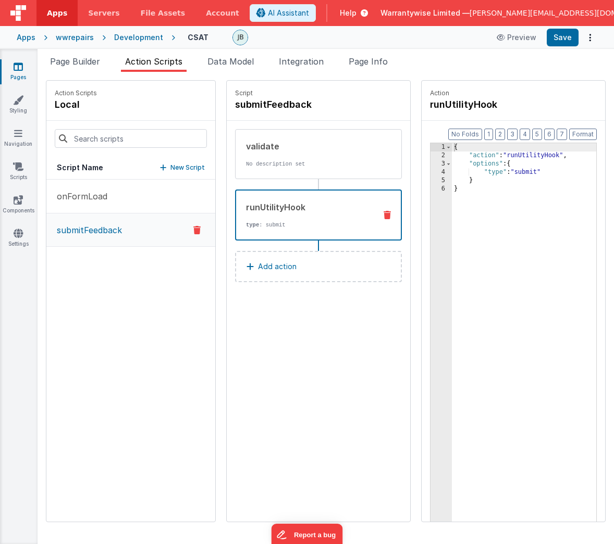
click at [130, 34] on div "Development" at bounding box center [138, 37] width 49 height 10
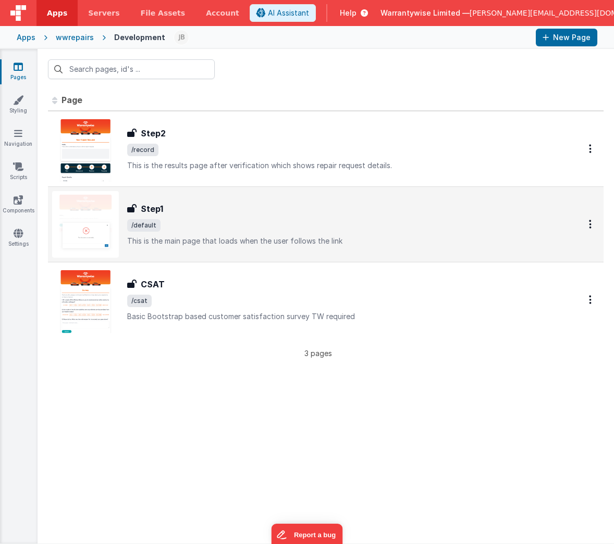
click at [231, 216] on div "Step1 Step1 /default This is the main page that loads when the user follows the…" at bounding box center [341, 225] width 428 height 44
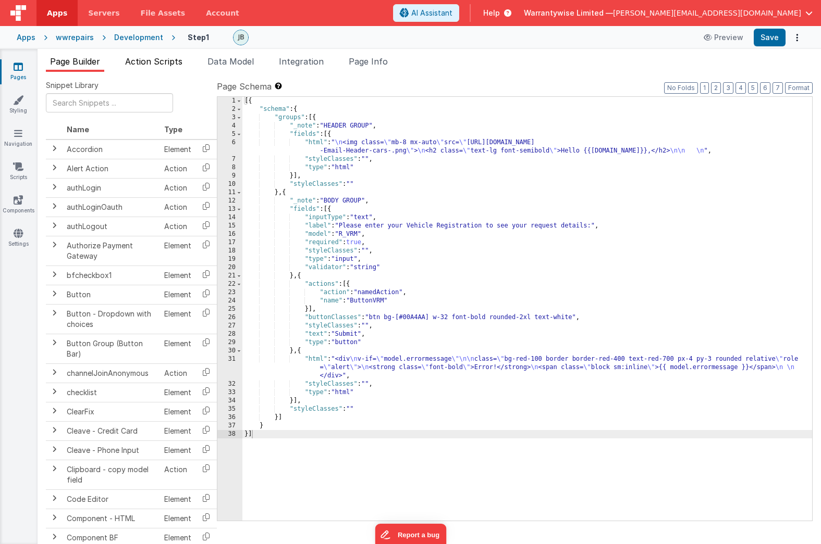
click at [154, 62] on span "Action Scripts" at bounding box center [153, 61] width 57 height 10
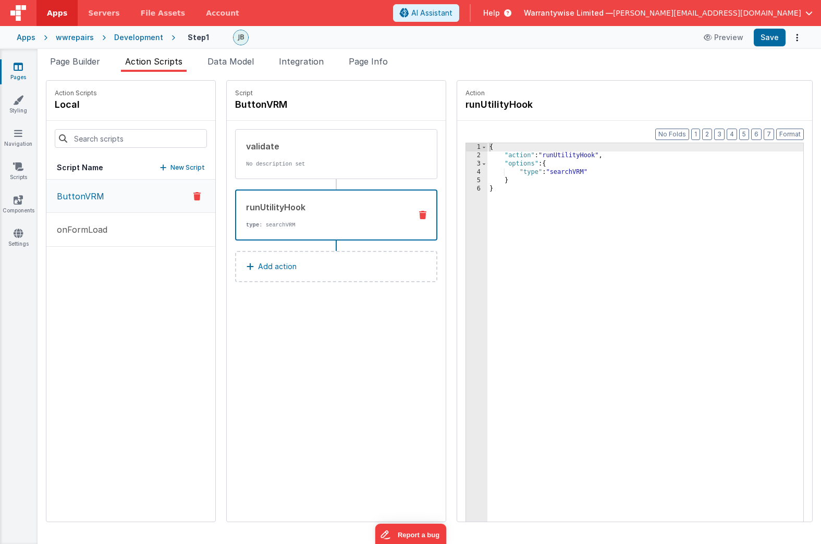
click at [270, 226] on p "type : searchVRM" at bounding box center [324, 225] width 157 height 8
click at [236, 155] on div "validate No description set" at bounding box center [320, 154] width 168 height 28
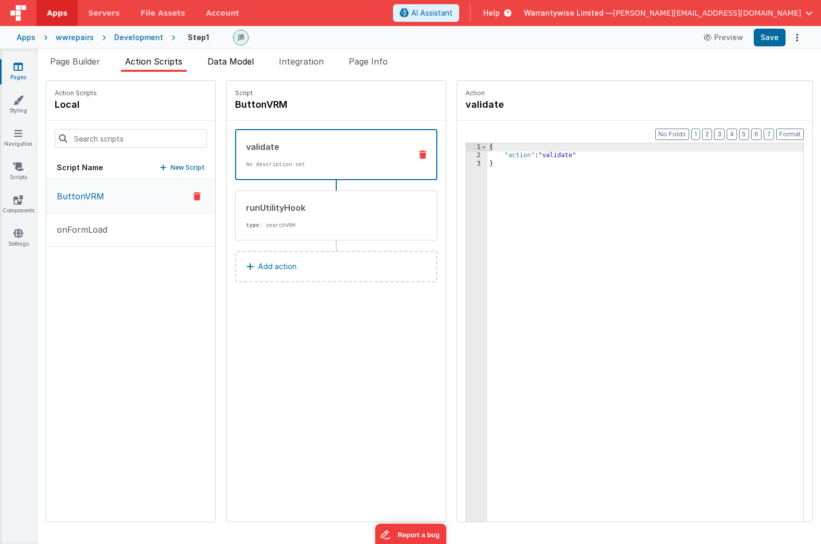
click at [232, 60] on span "Data Model" at bounding box center [230, 61] width 46 height 10
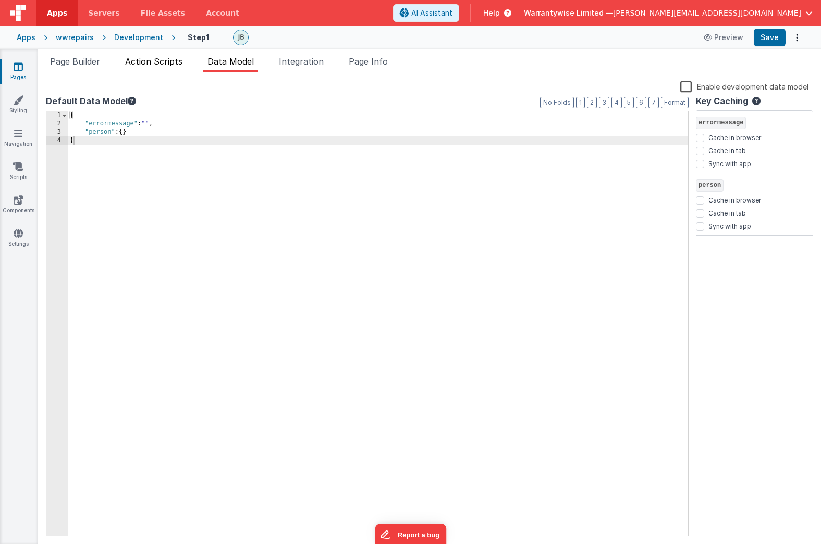
click at [145, 57] on span "Action Scripts" at bounding box center [153, 61] width 57 height 10
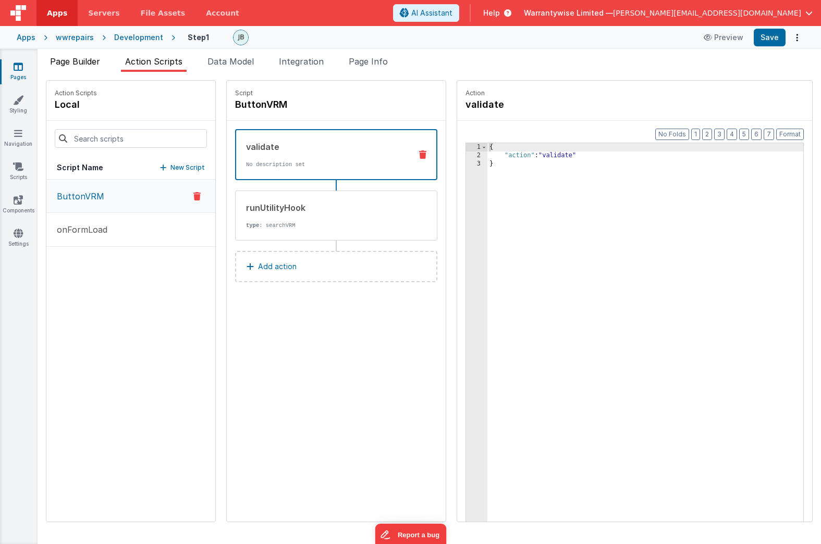
click at [87, 62] on span "Page Builder" at bounding box center [75, 61] width 50 height 10
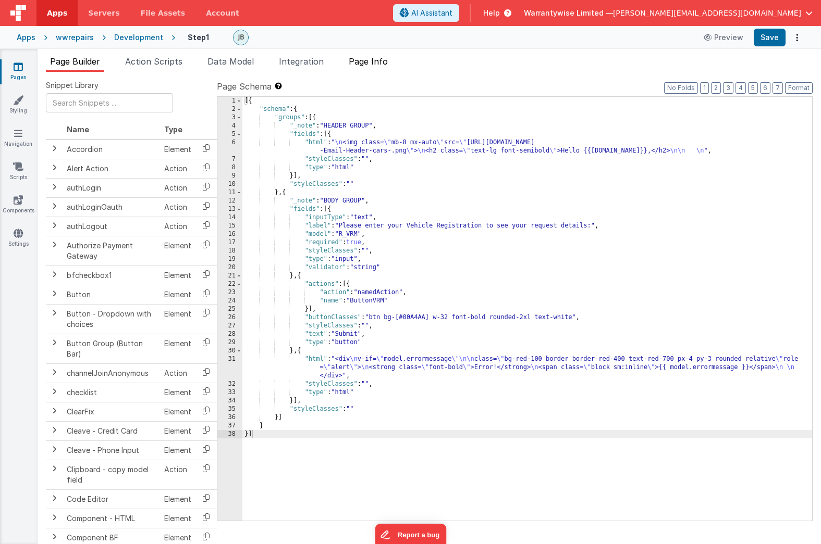
click at [371, 63] on span "Page Info" at bounding box center [368, 61] width 39 height 10
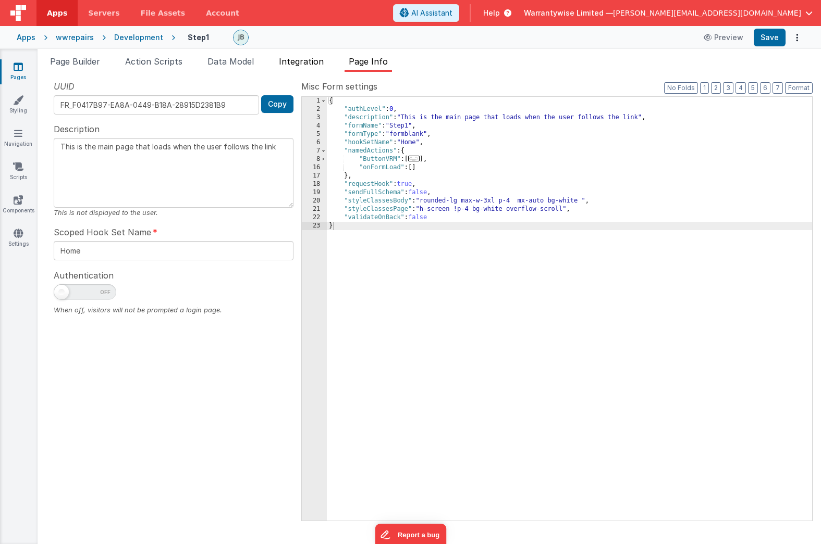
click at [314, 64] on span "Integration" at bounding box center [301, 61] width 45 height 10
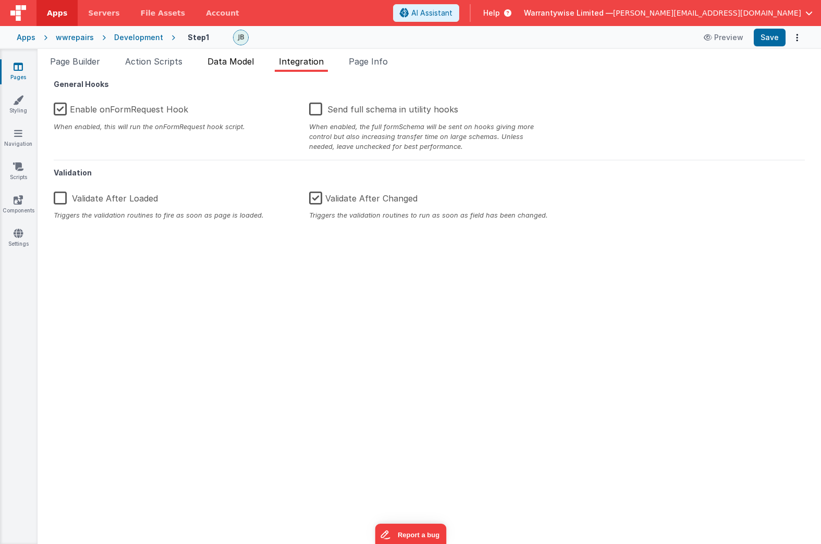
click at [233, 59] on span "Data Model" at bounding box center [230, 61] width 46 height 10
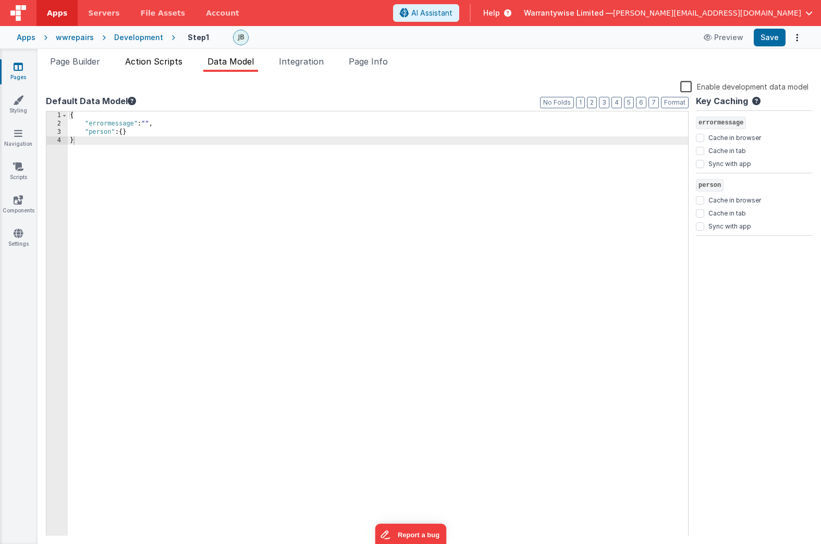
click at [154, 64] on span "Action Scripts" at bounding box center [153, 61] width 57 height 10
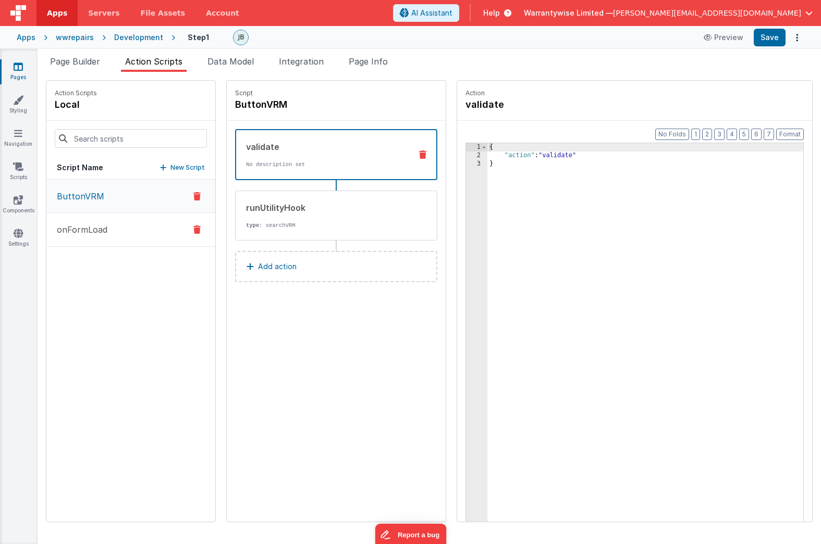
click at [89, 233] on p "onFormLoad" at bounding box center [79, 230] width 57 height 13
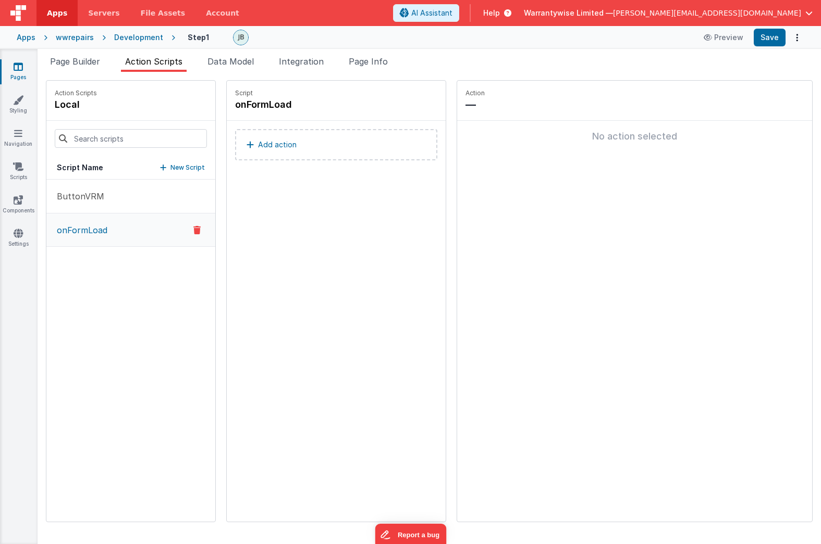
click at [119, 42] on div "Development" at bounding box center [138, 37] width 49 height 10
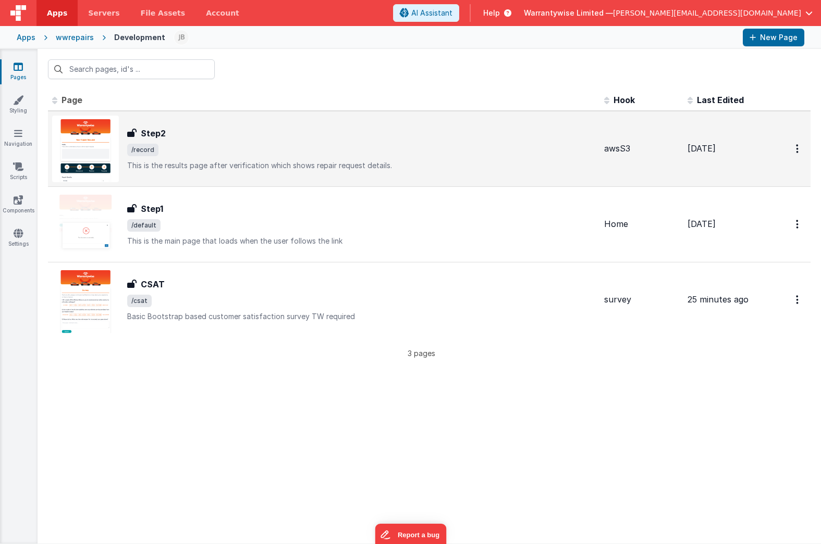
click at [226, 140] on div "Step2 Step2 /record This is the results page after verification which shows rep…" at bounding box center [361, 149] width 468 height 44
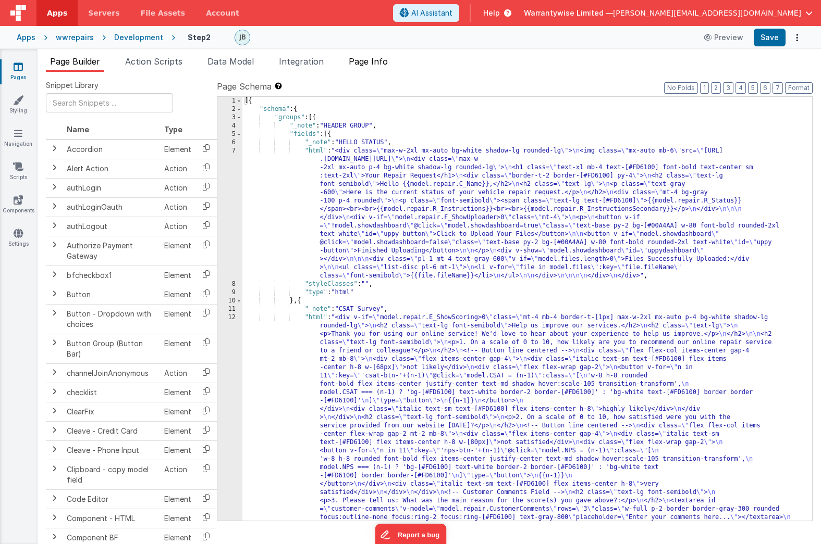
click at [365, 67] on li "Page Info" at bounding box center [367, 63] width 47 height 17
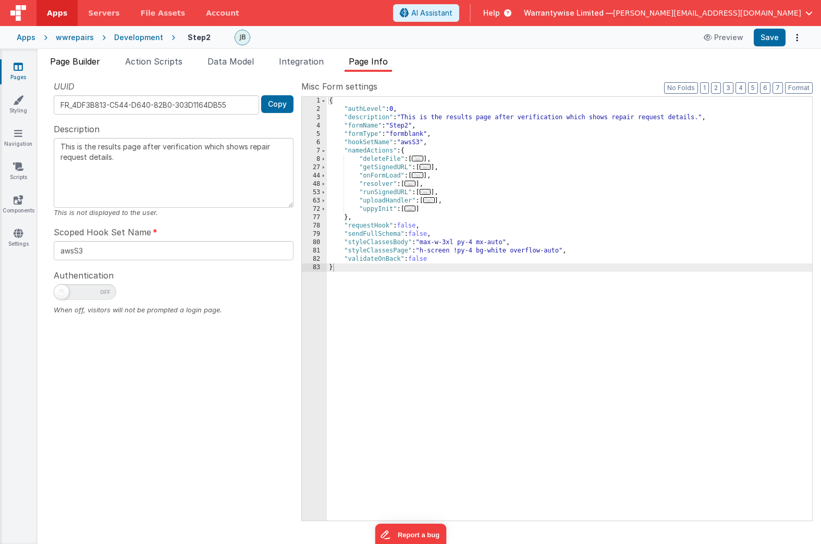
click at [83, 64] on span "Page Builder" at bounding box center [75, 61] width 50 height 10
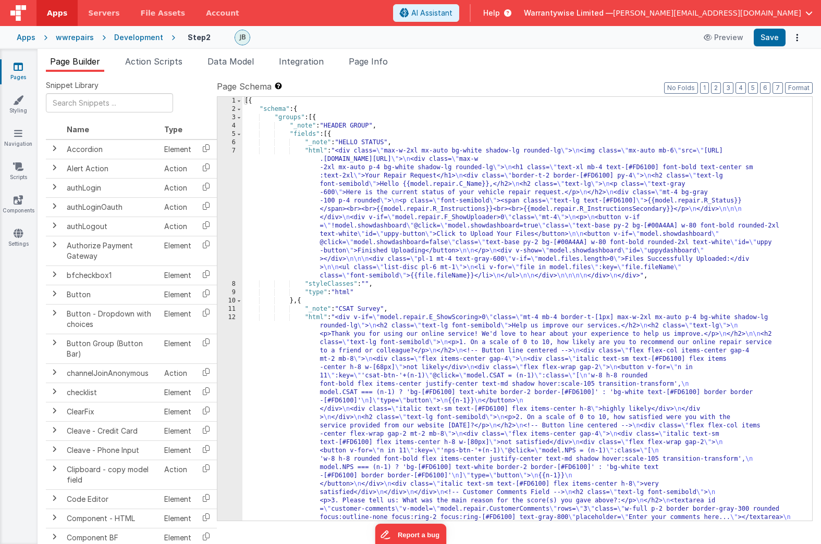
click at [117, 37] on div "Development" at bounding box center [138, 37] width 49 height 10
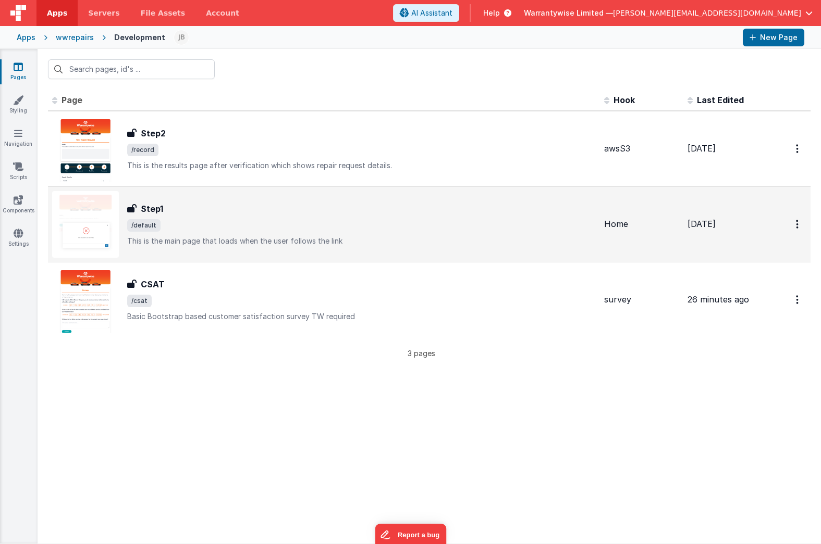
click at [228, 226] on span "/default" at bounding box center [361, 225] width 468 height 13
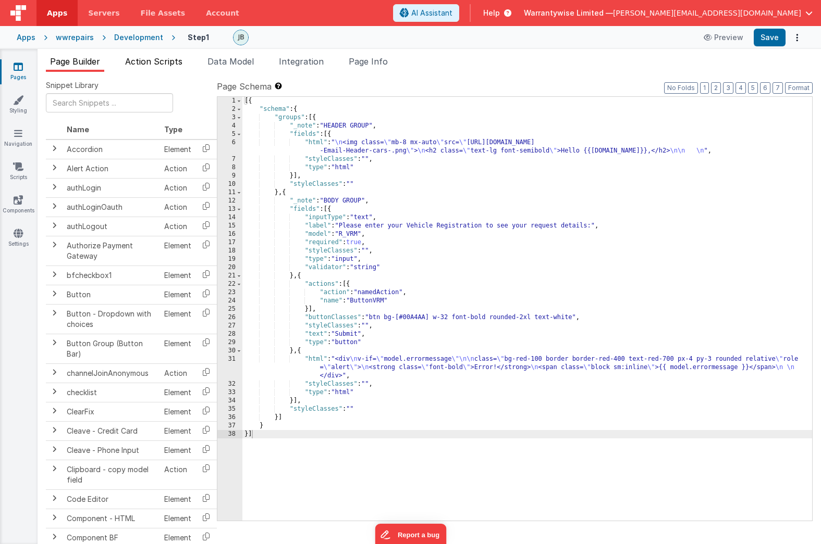
click at [164, 58] on span "Action Scripts" at bounding box center [153, 61] width 57 height 10
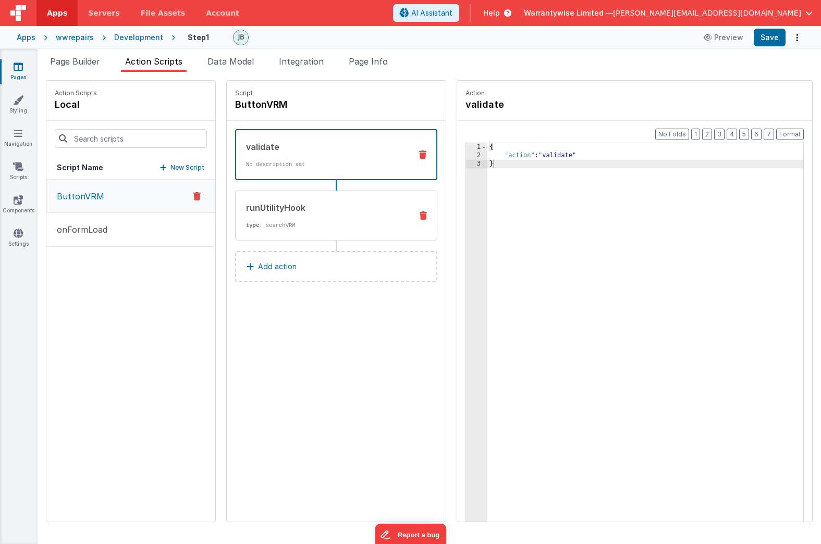
click at [265, 207] on div "runUtilityHook" at bounding box center [324, 208] width 157 height 13
click at [246, 160] on p "No description set" at bounding box center [324, 164] width 157 height 8
click at [72, 227] on p "onFormLoad" at bounding box center [79, 230] width 57 height 13
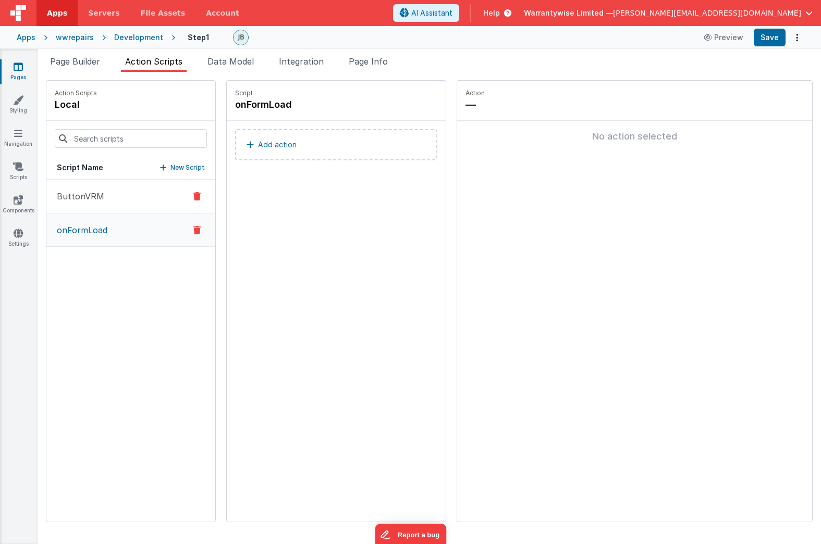
click at [76, 200] on p "ButtonVRM" at bounding box center [78, 196] width 54 height 13
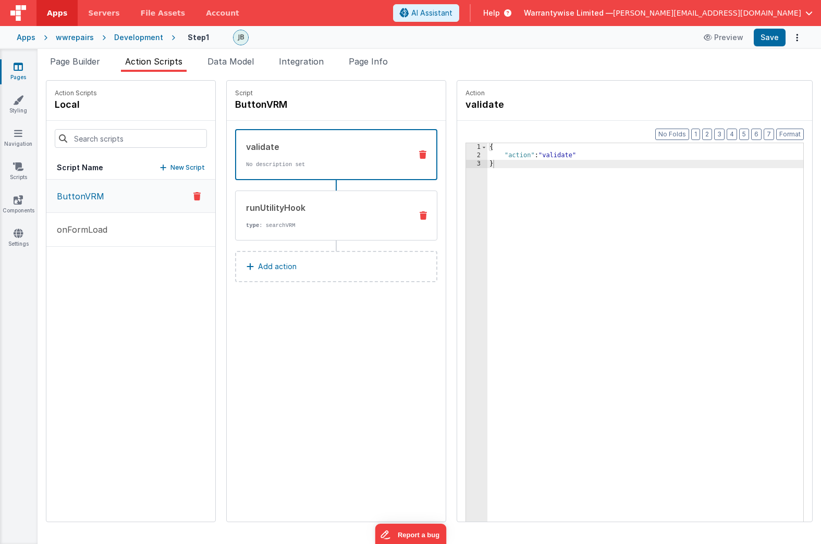
click at [248, 210] on div "runUtilityHook" at bounding box center [324, 208] width 157 height 13
